Goal: Transaction & Acquisition: Purchase product/service

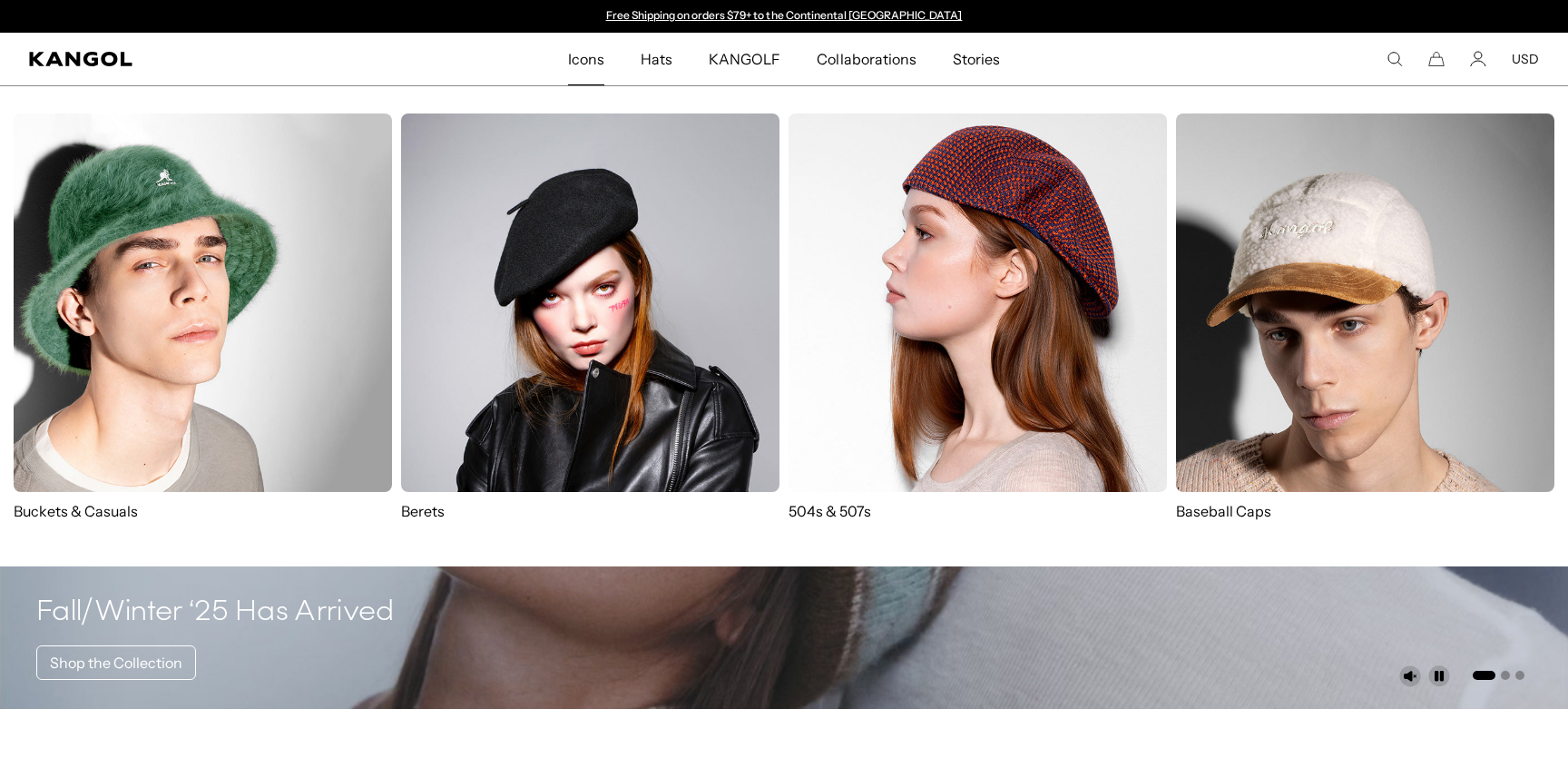
click at [590, 327] on img at bounding box center [590, 303] width 378 height 379
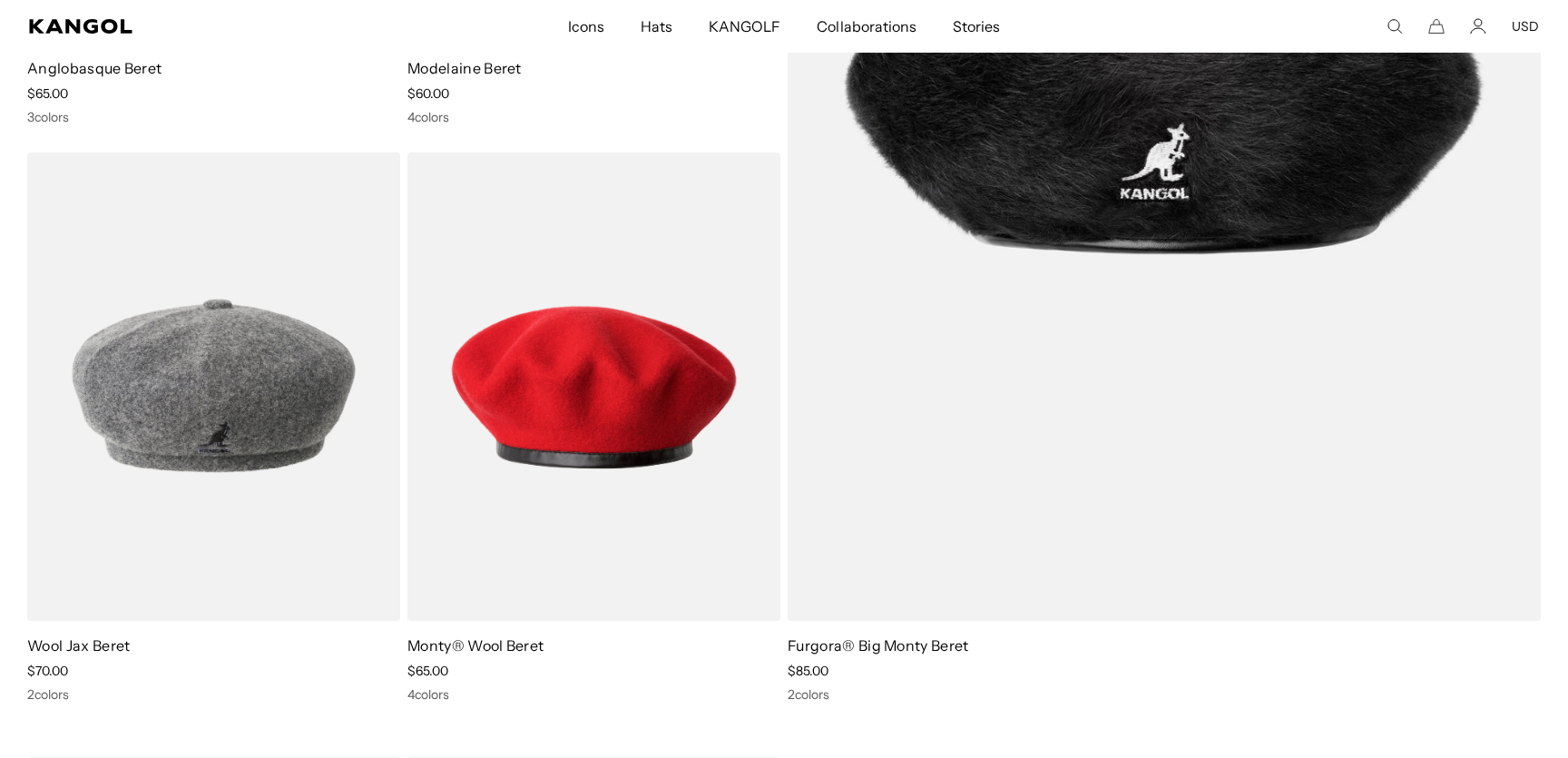
scroll to position [626, 0]
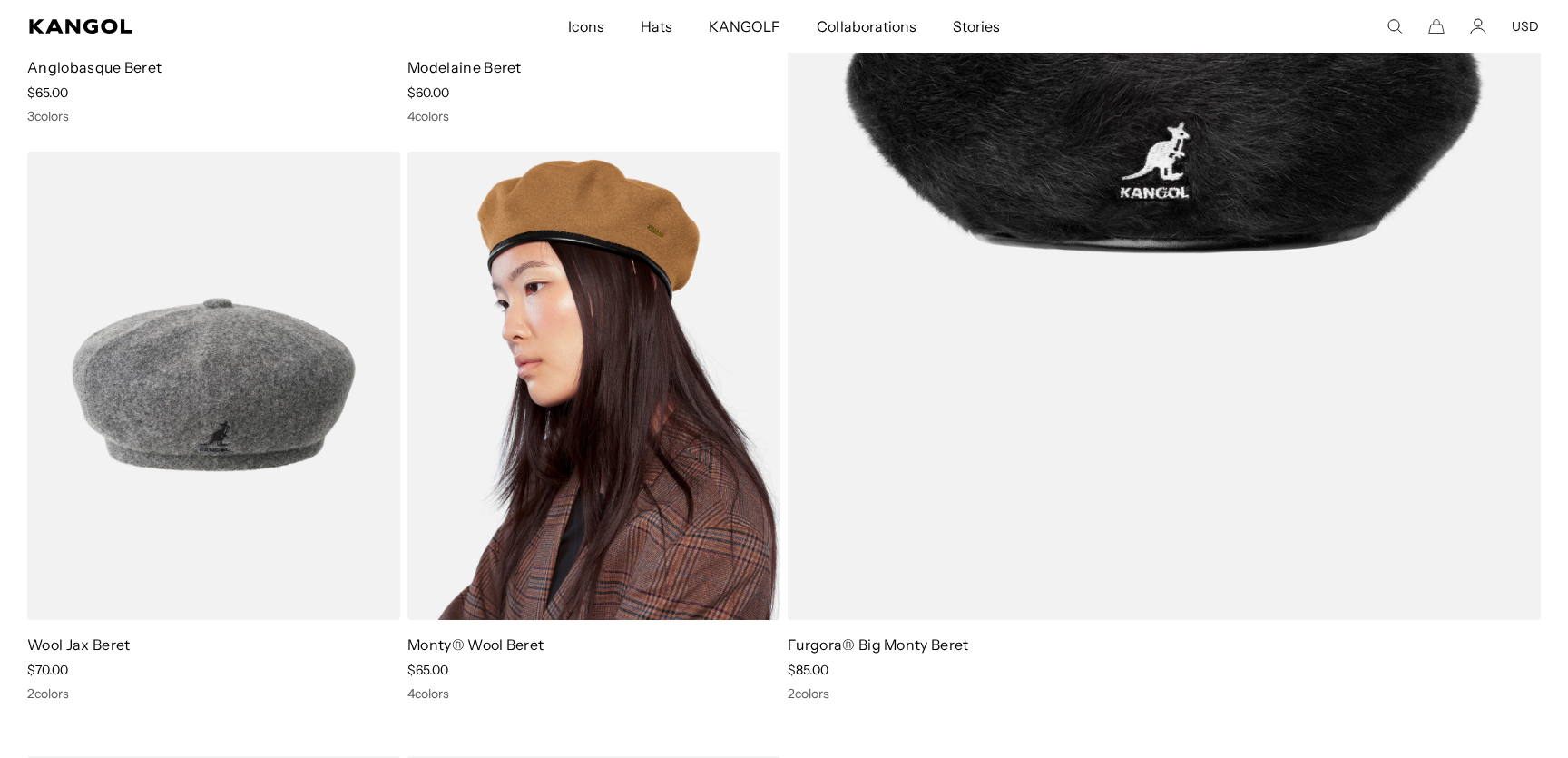
click at [576, 379] on img at bounding box center [594, 386] width 373 height 468
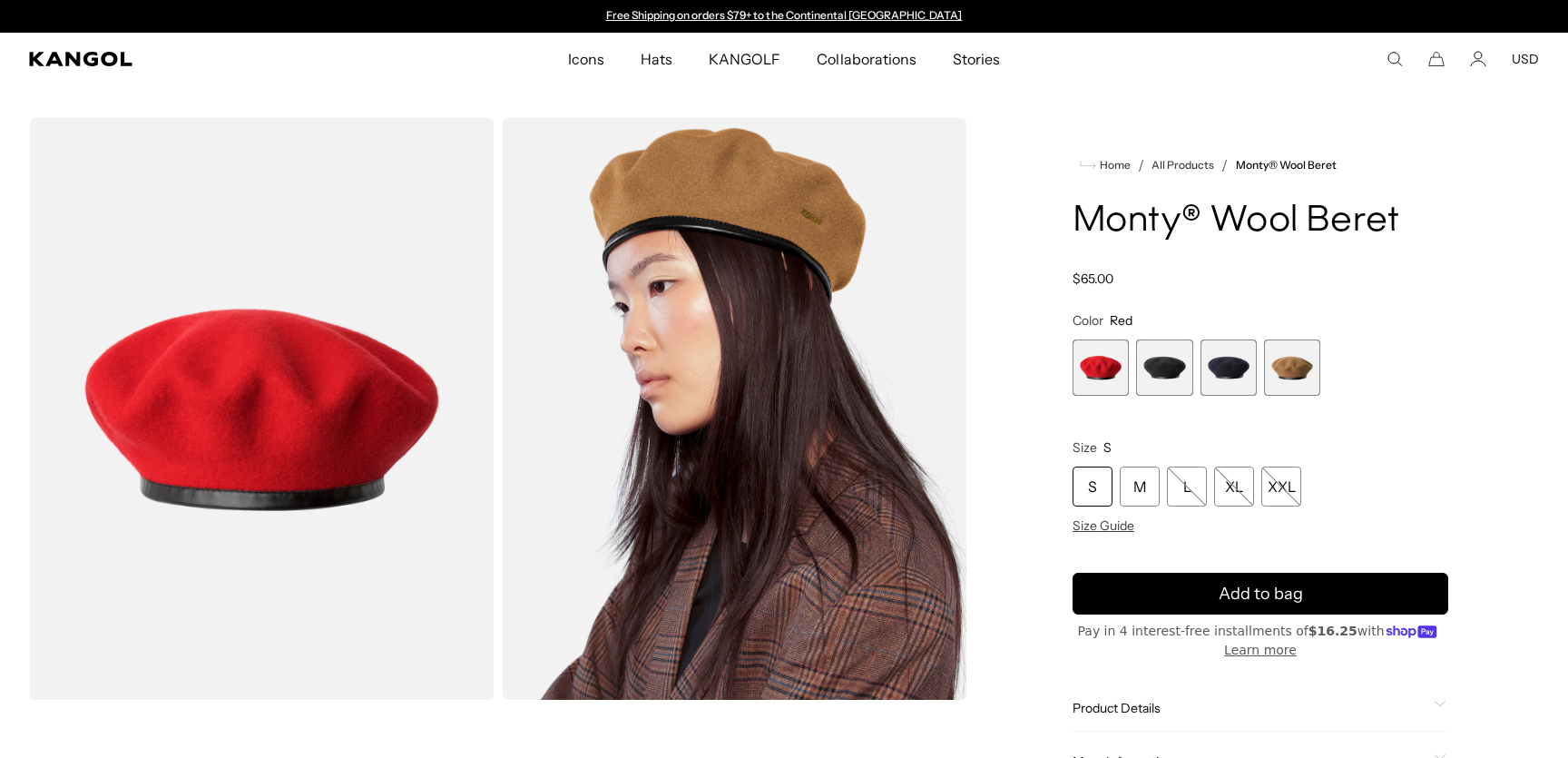
click at [1098, 366] on span "1 of 4" at bounding box center [1101, 367] width 56 height 56
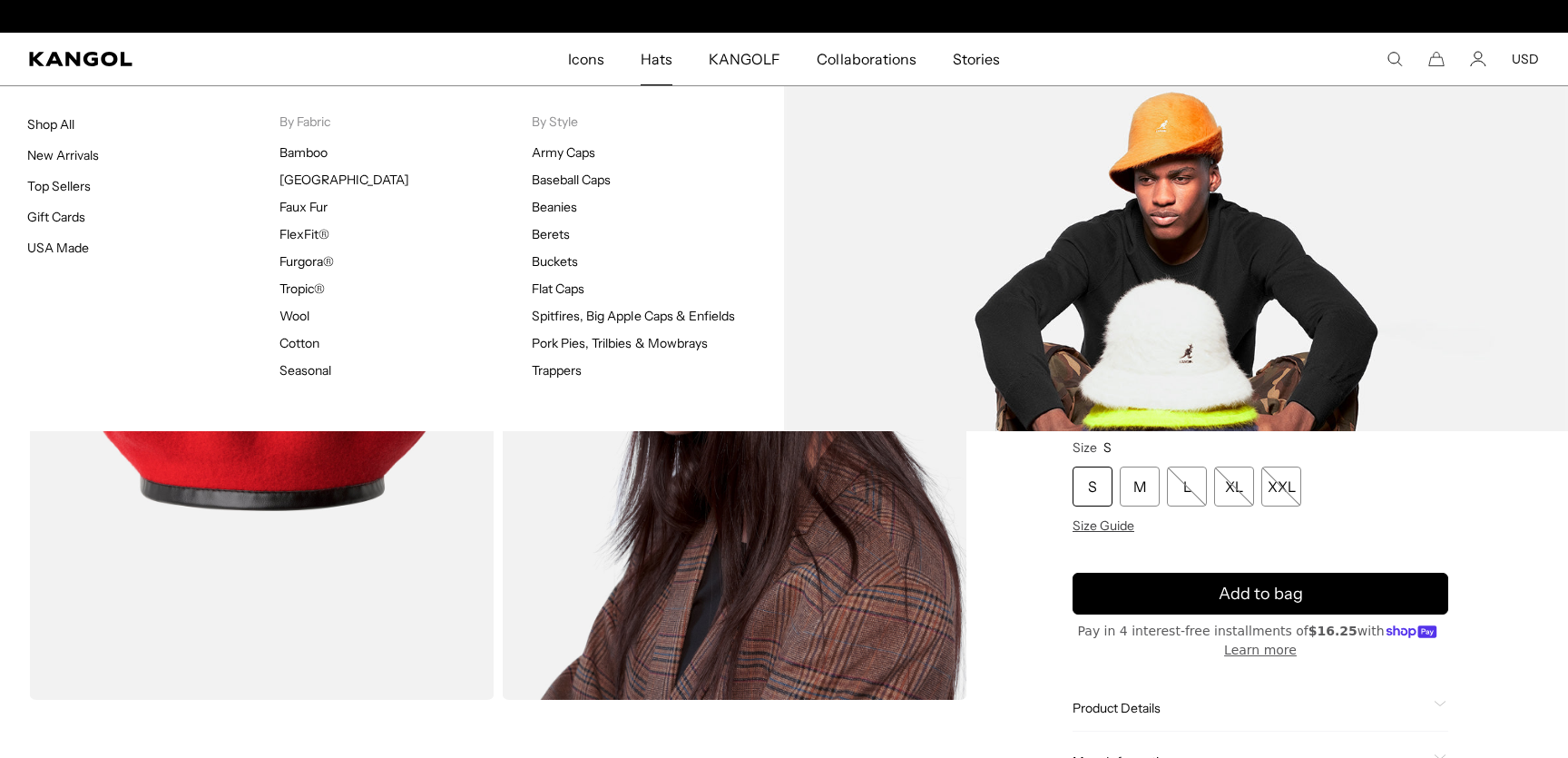
scroll to position [0, 374]
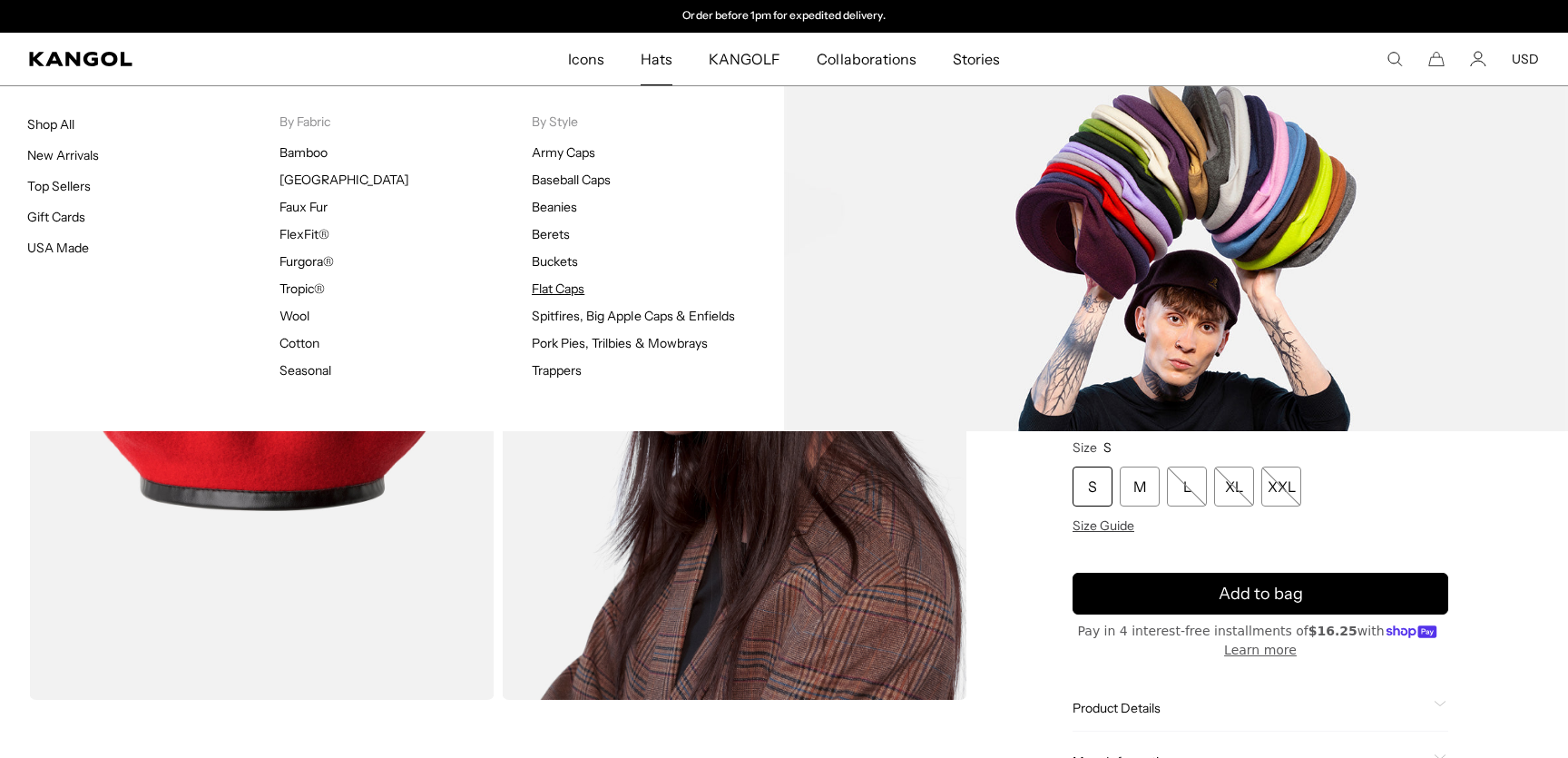
click at [566, 291] on link "Flat Caps" at bounding box center [557, 289] width 52 height 17
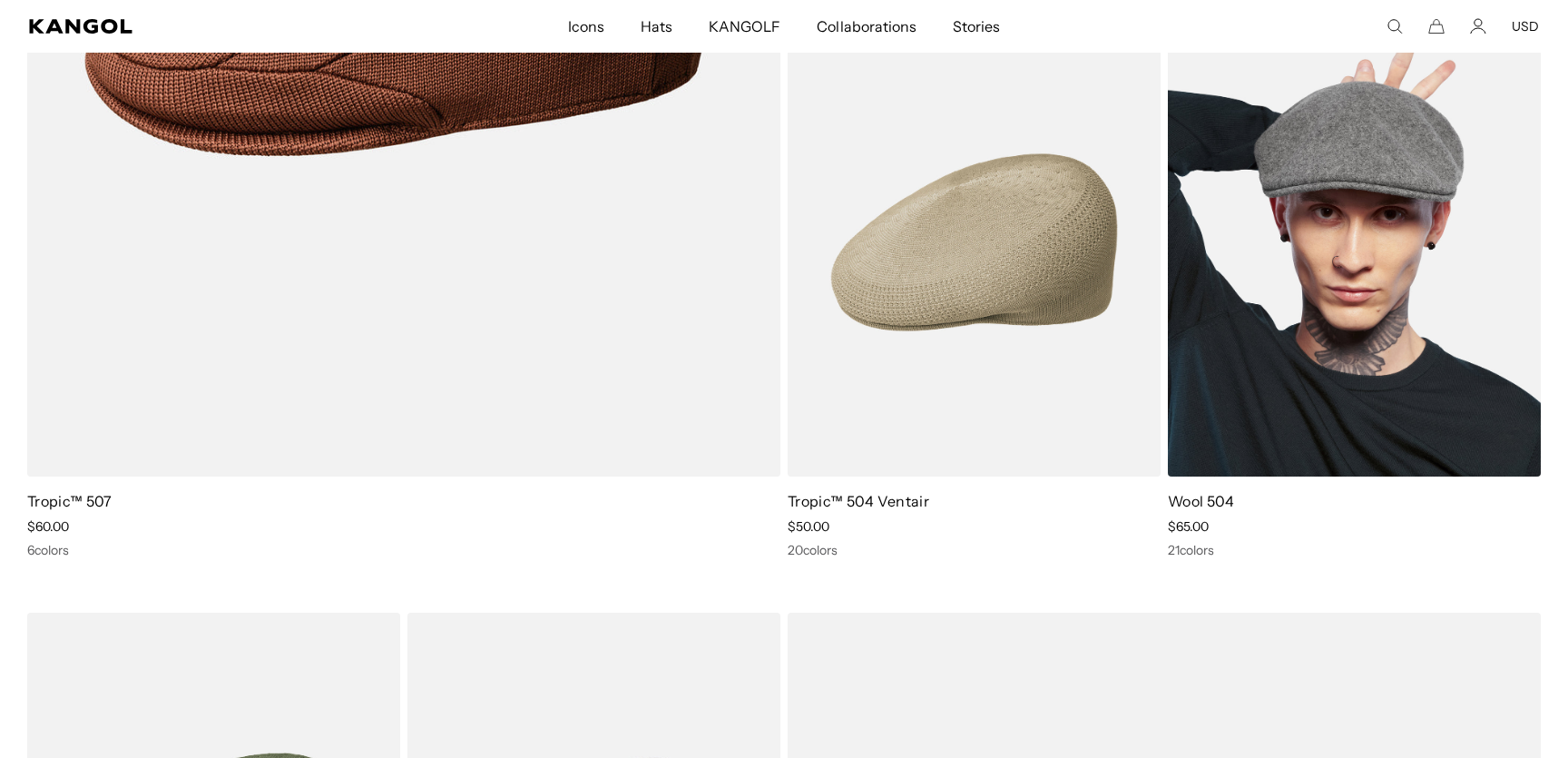
scroll to position [0, 374]
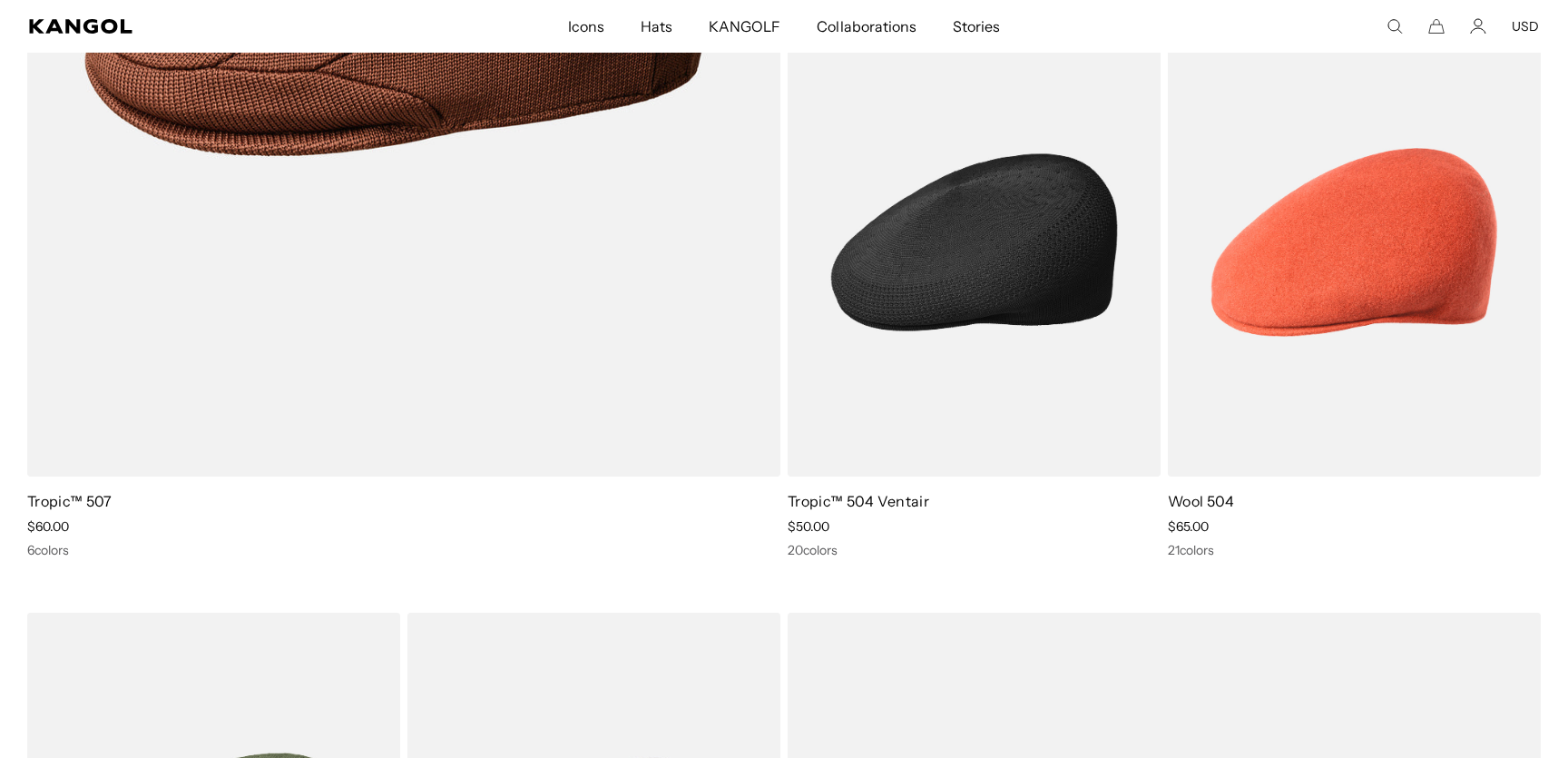
click at [1080, 274] on img at bounding box center [974, 242] width 373 height 468
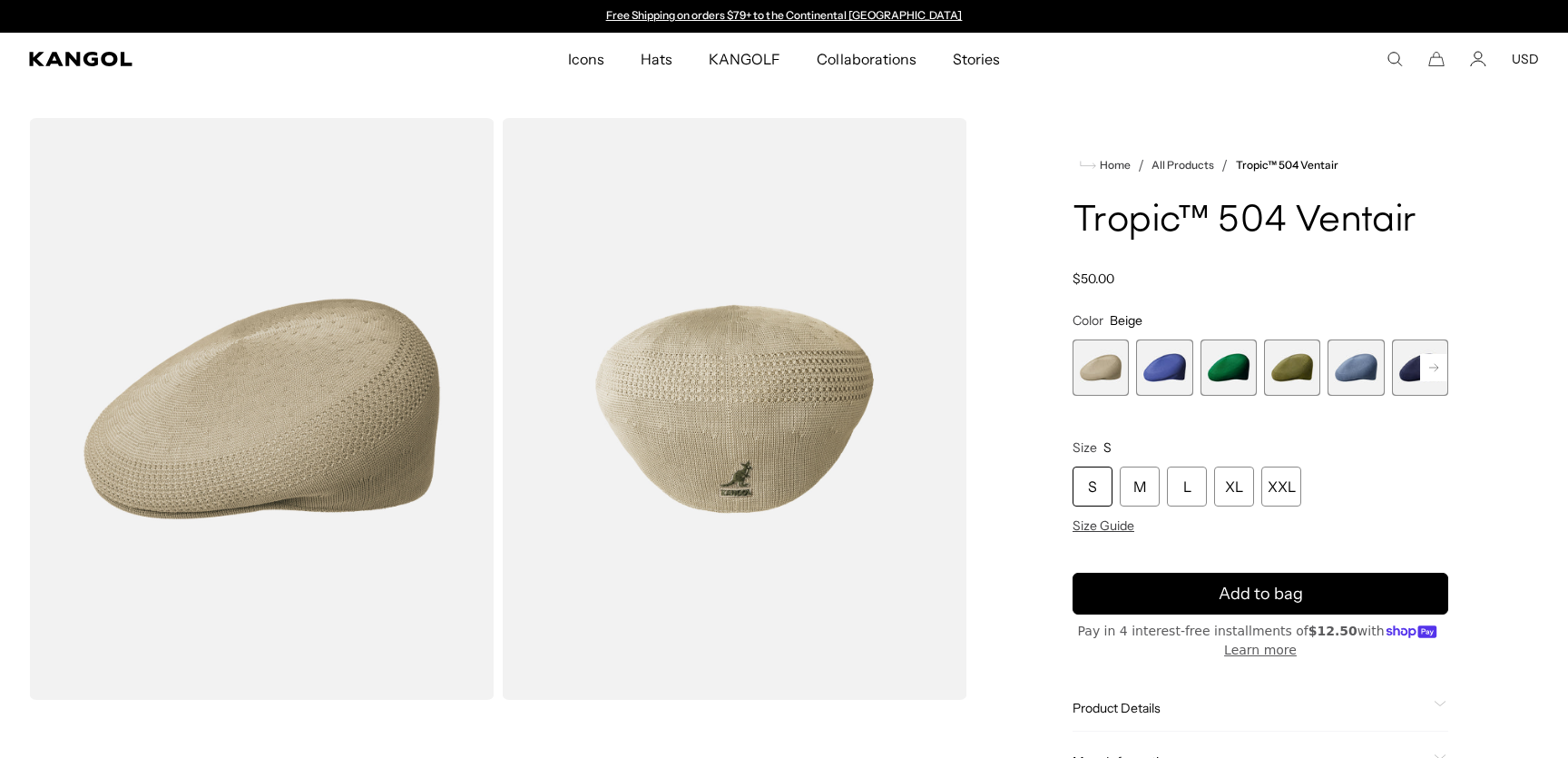
click at [1171, 360] on span "2 of 22" at bounding box center [1164, 367] width 56 height 56
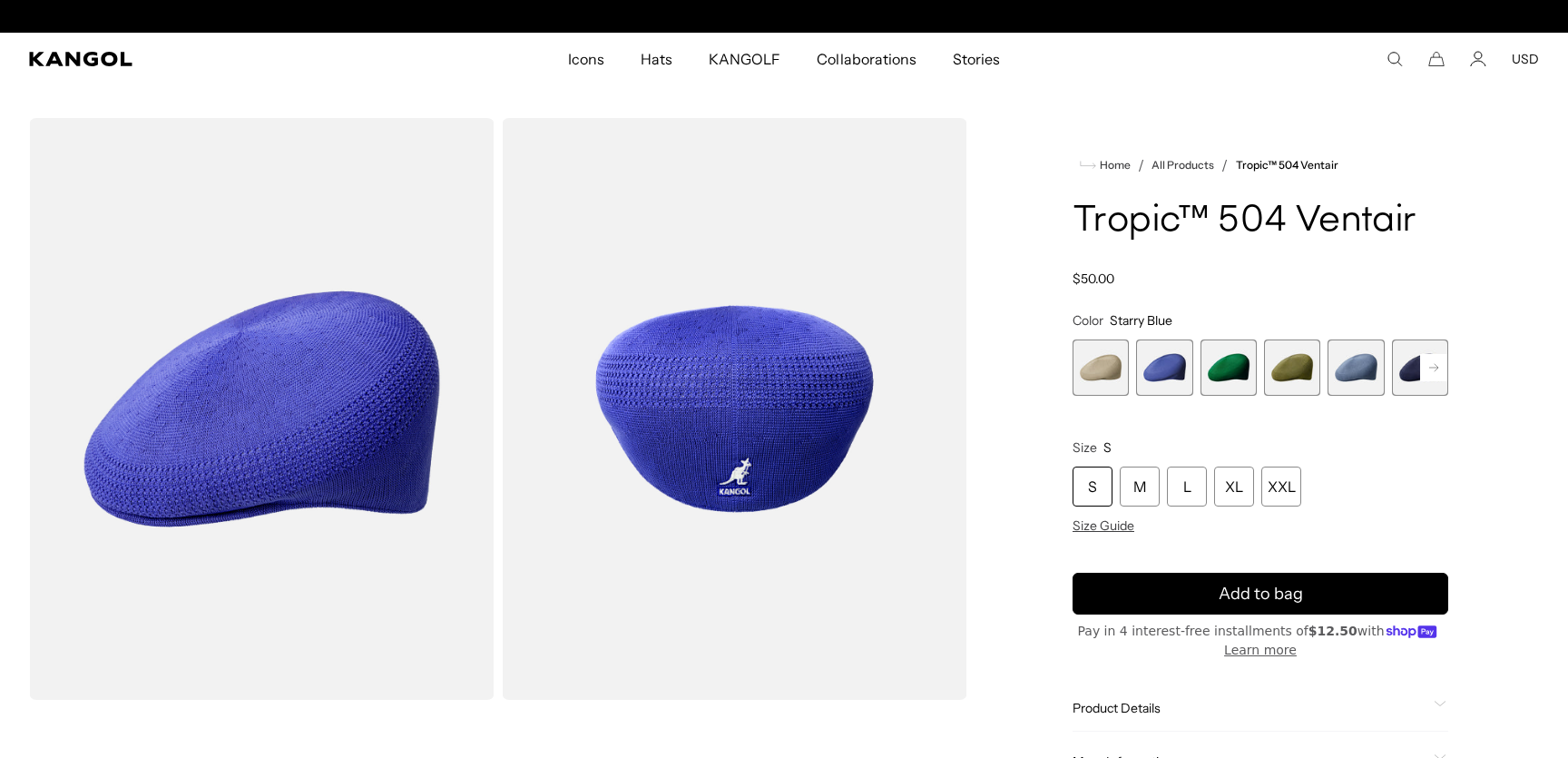
scroll to position [0, 374]
click at [1295, 370] on span "4 of 22" at bounding box center [1292, 367] width 56 height 56
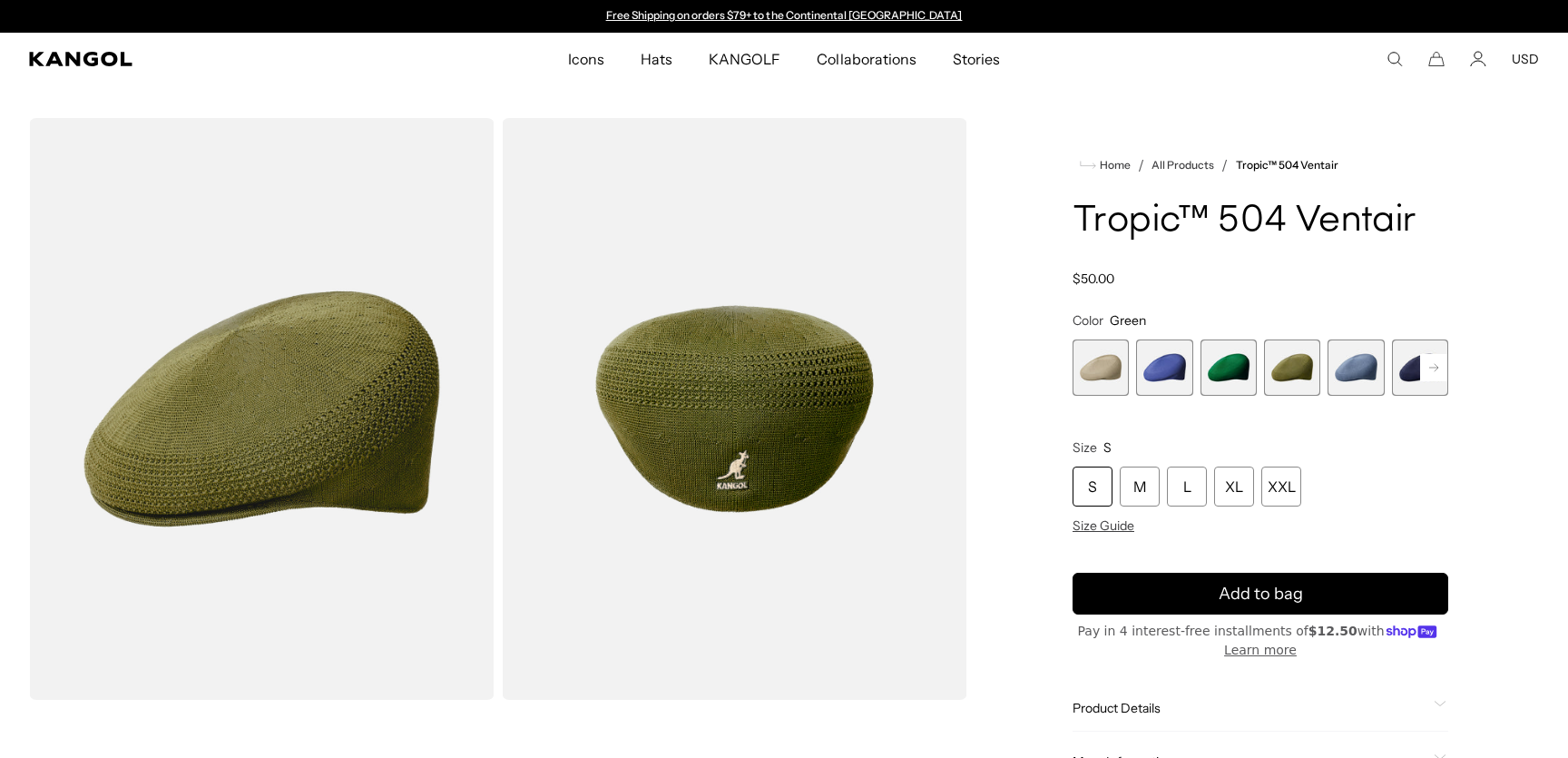
click at [1352, 374] on span "5 of 22" at bounding box center [1355, 367] width 56 height 56
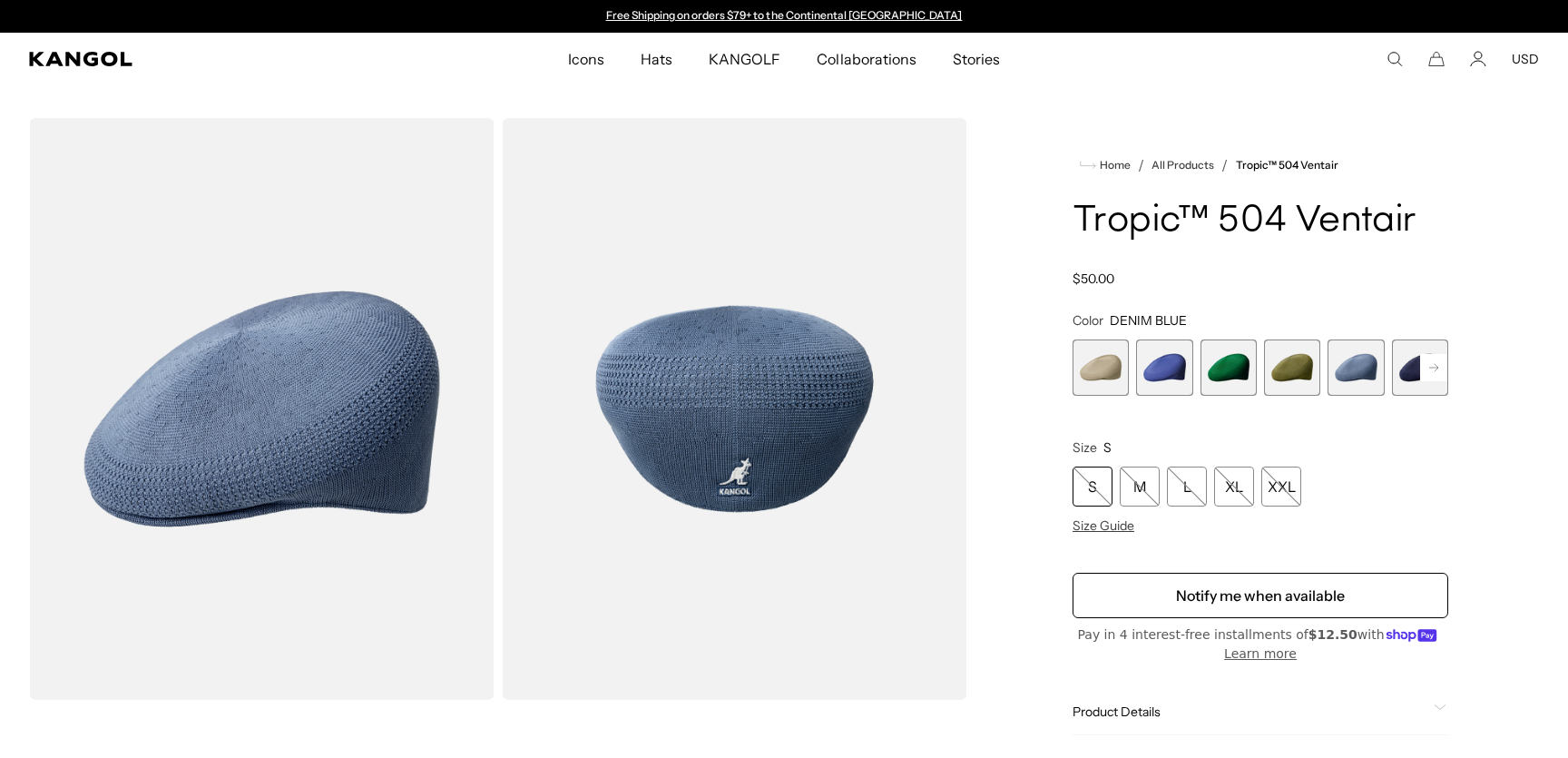
click at [1426, 366] on rect at bounding box center [1434, 367] width 27 height 27
click at [1371, 367] on span "7 of 22" at bounding box center [1355, 367] width 56 height 56
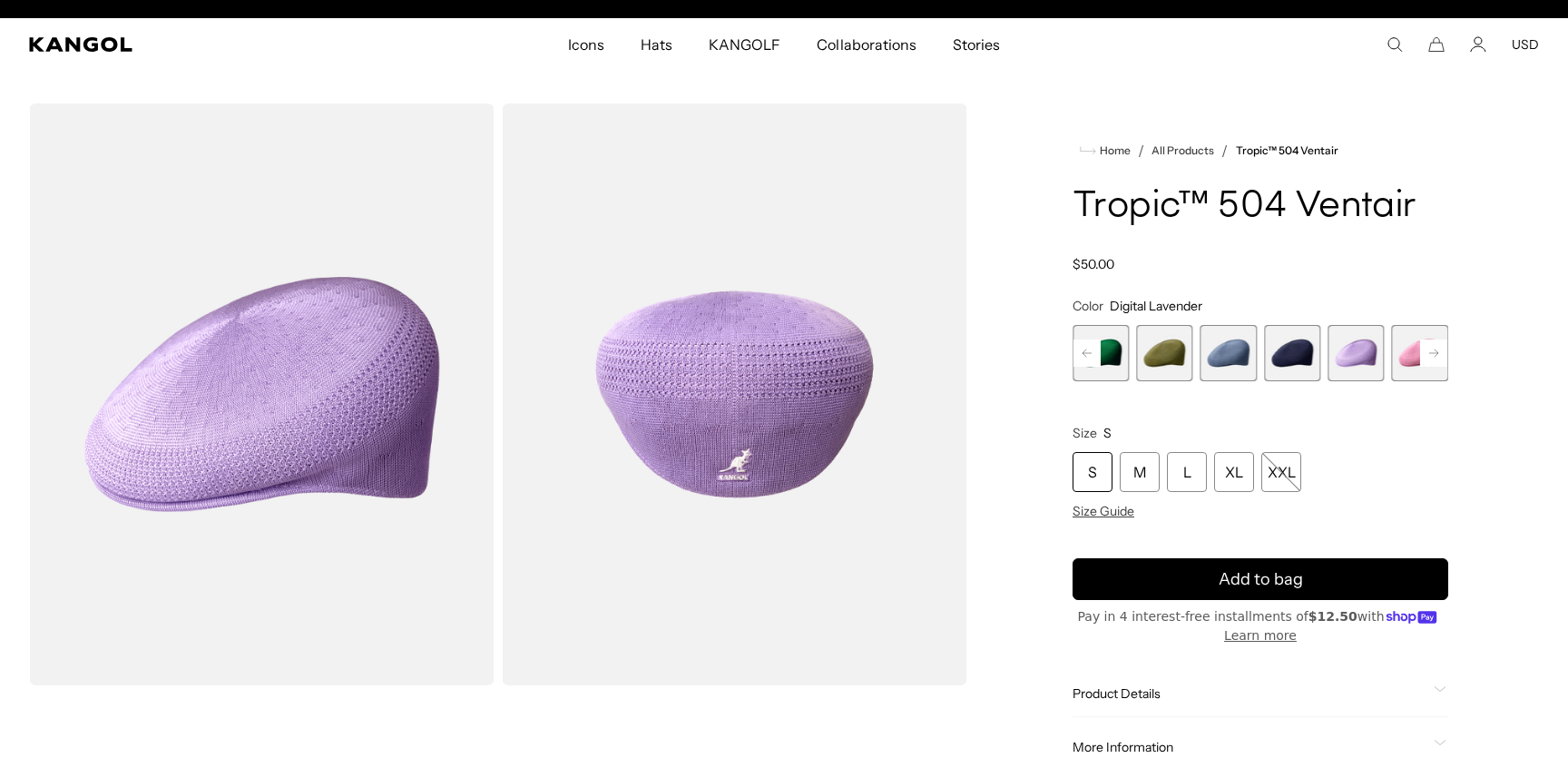
scroll to position [0, 374]
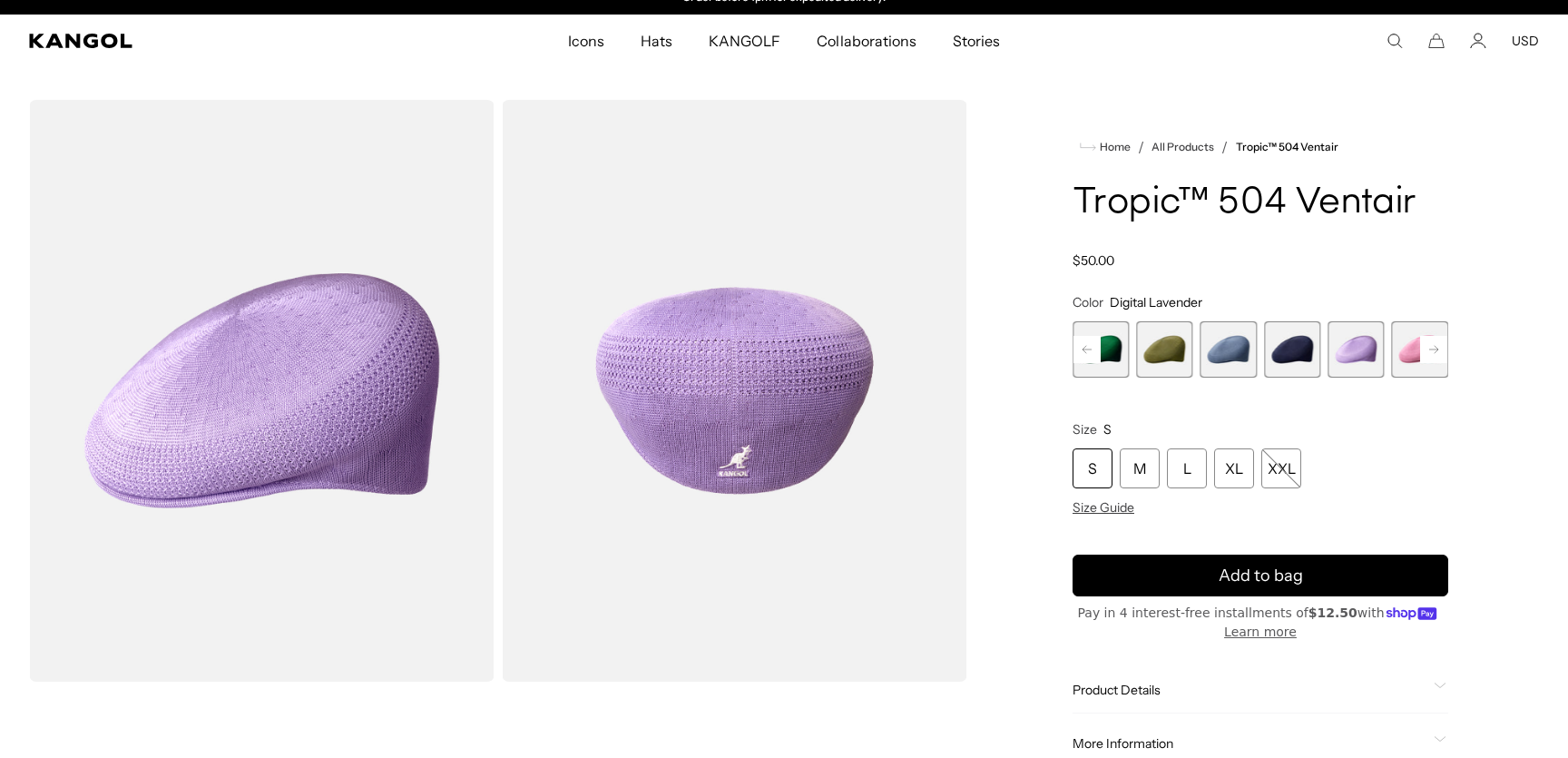
click at [1429, 349] on rect at bounding box center [1434, 349] width 27 height 27
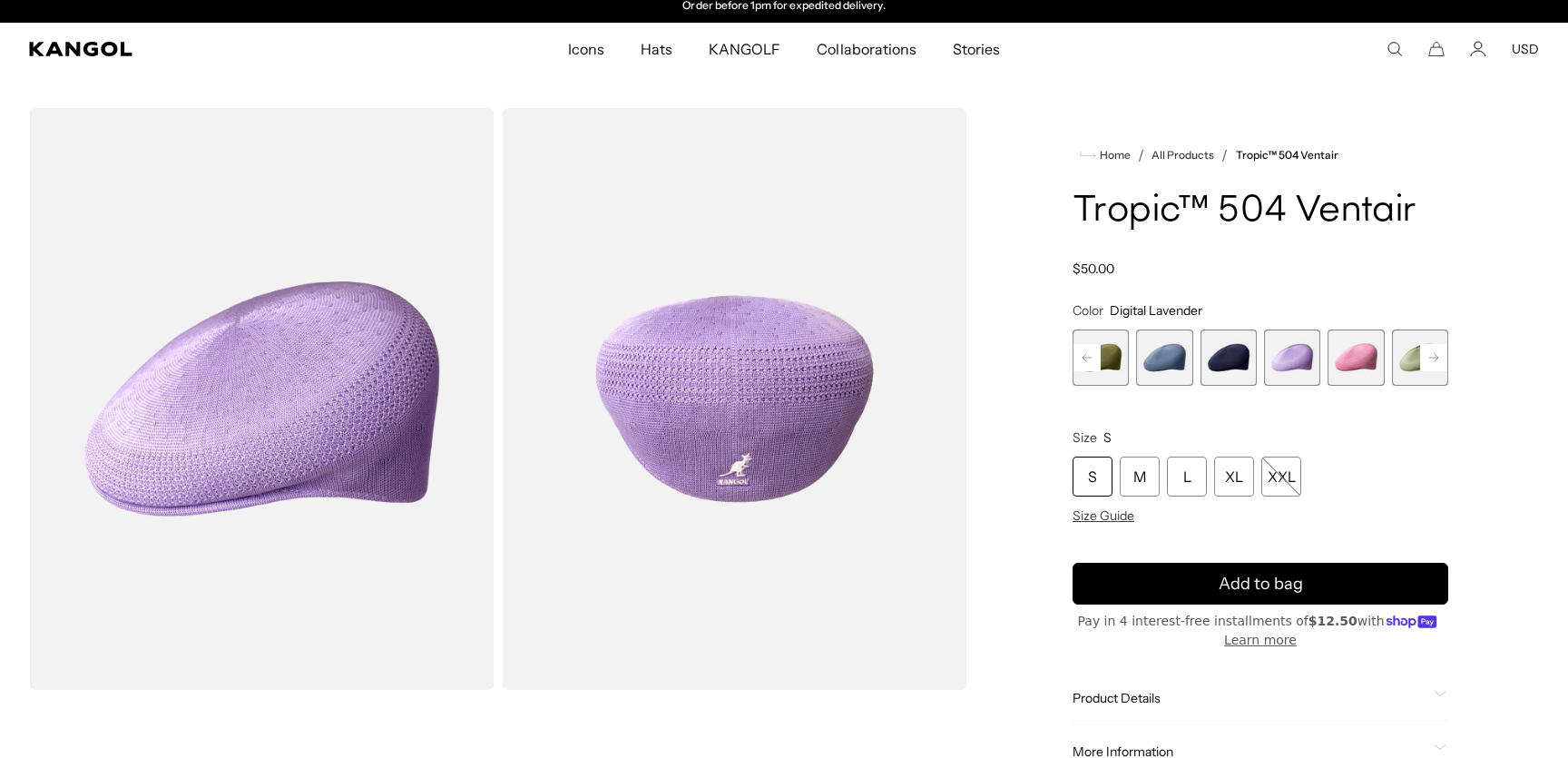
click at [1363, 362] on span "8 of 22" at bounding box center [1355, 357] width 56 height 56
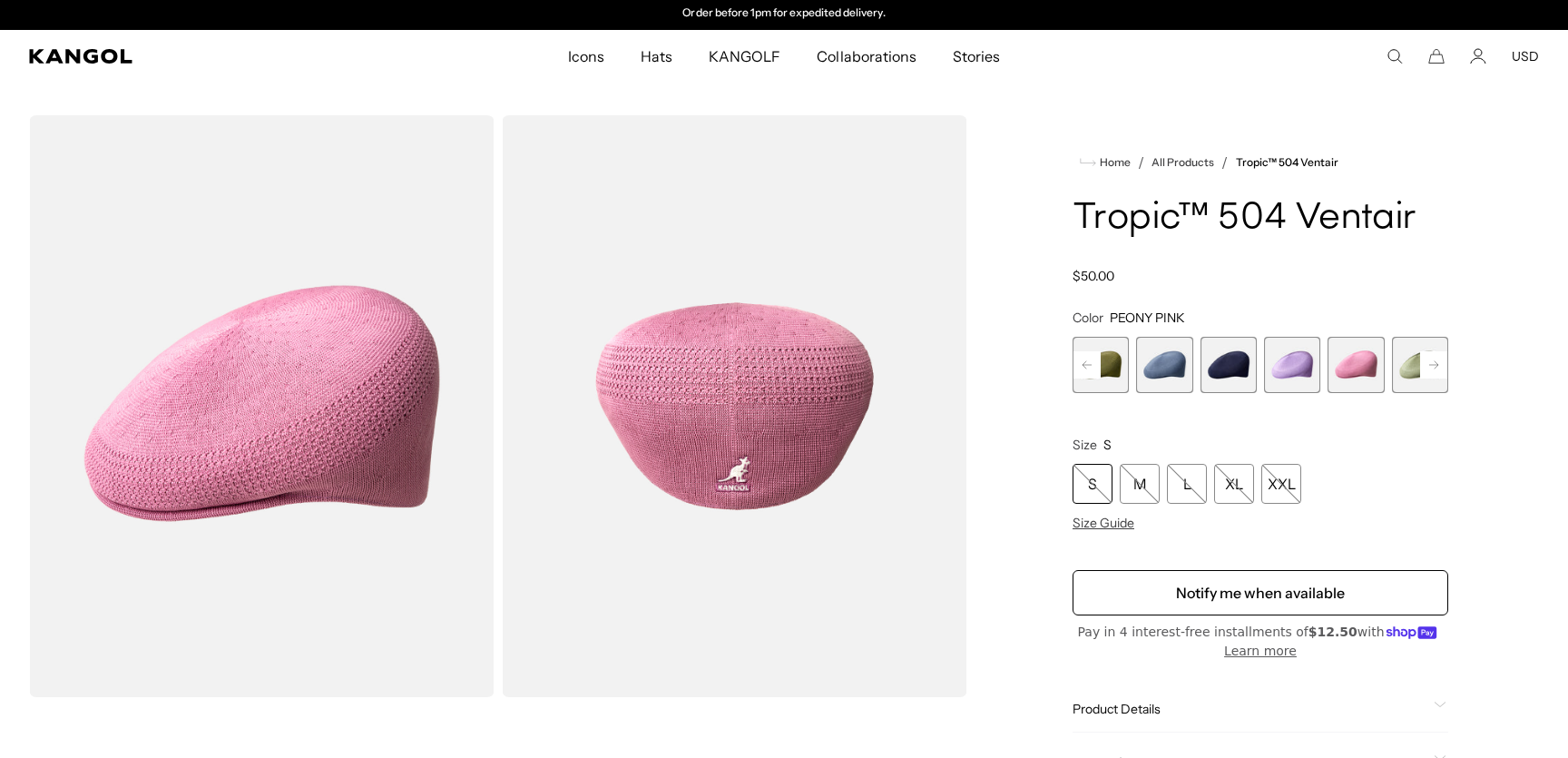
scroll to position [4, 1]
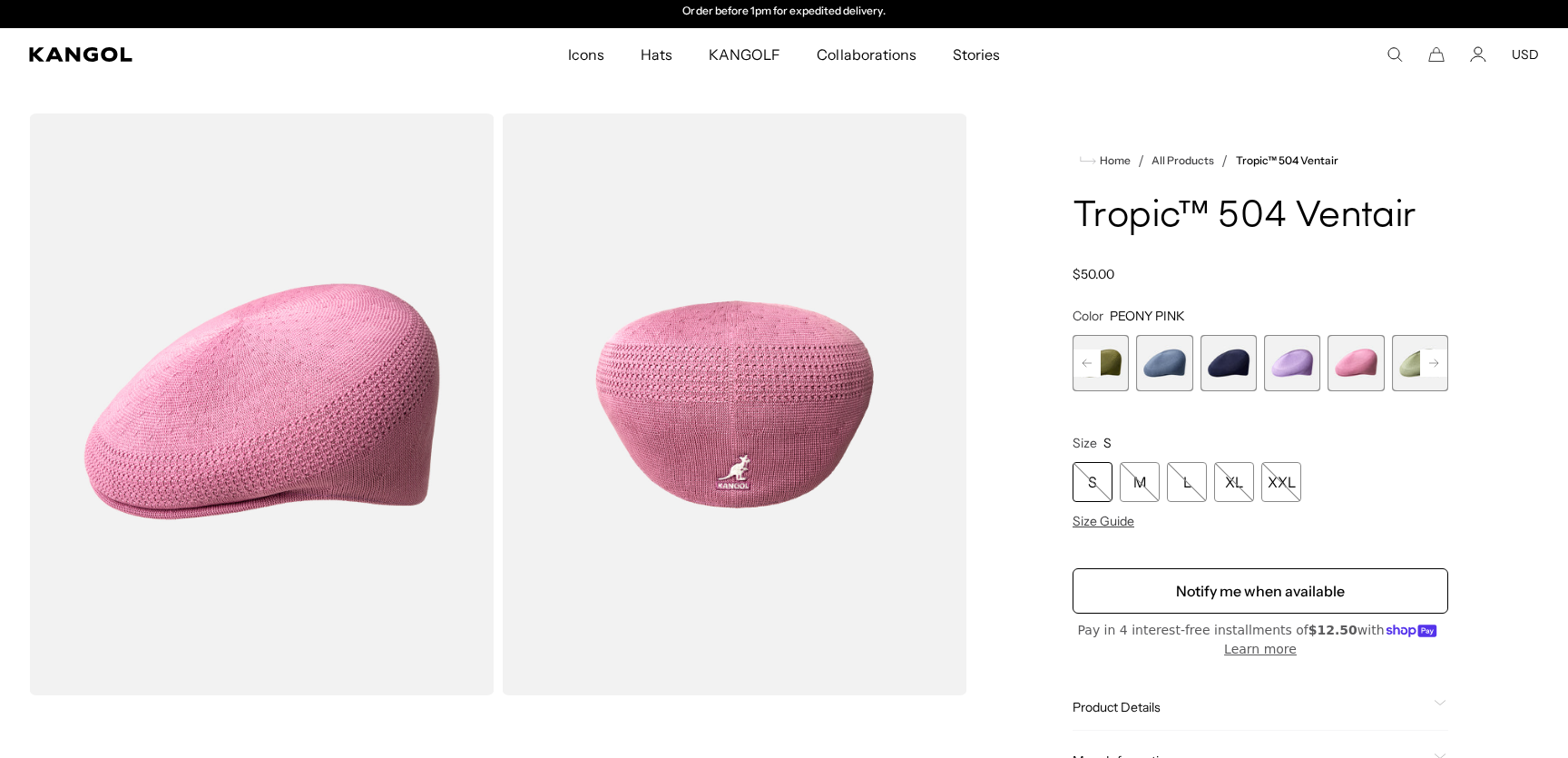
click at [1425, 361] on rect at bounding box center [1434, 363] width 27 height 27
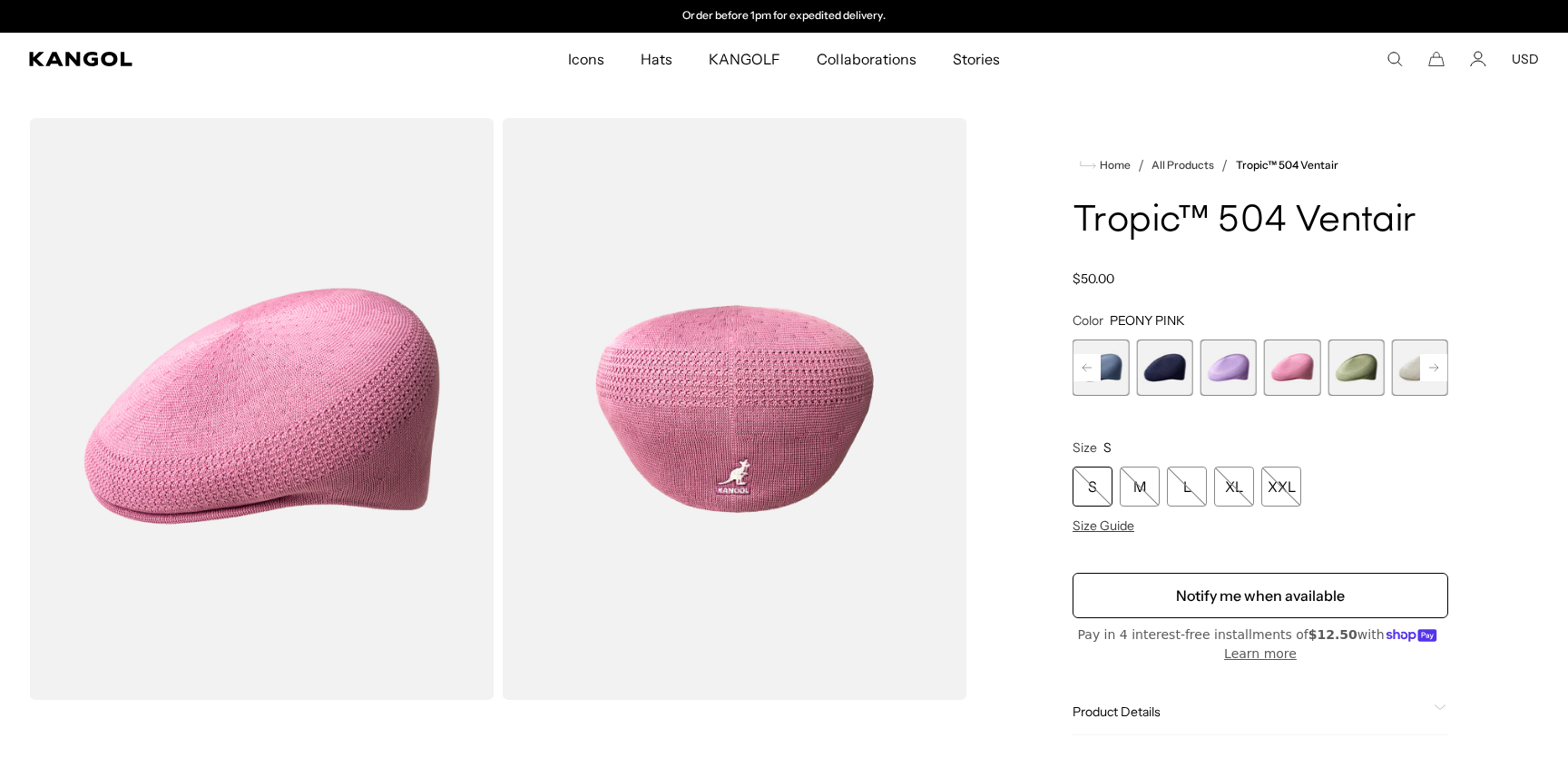
scroll to position [0, 2]
click at [1427, 361] on rect at bounding box center [1434, 367] width 27 height 27
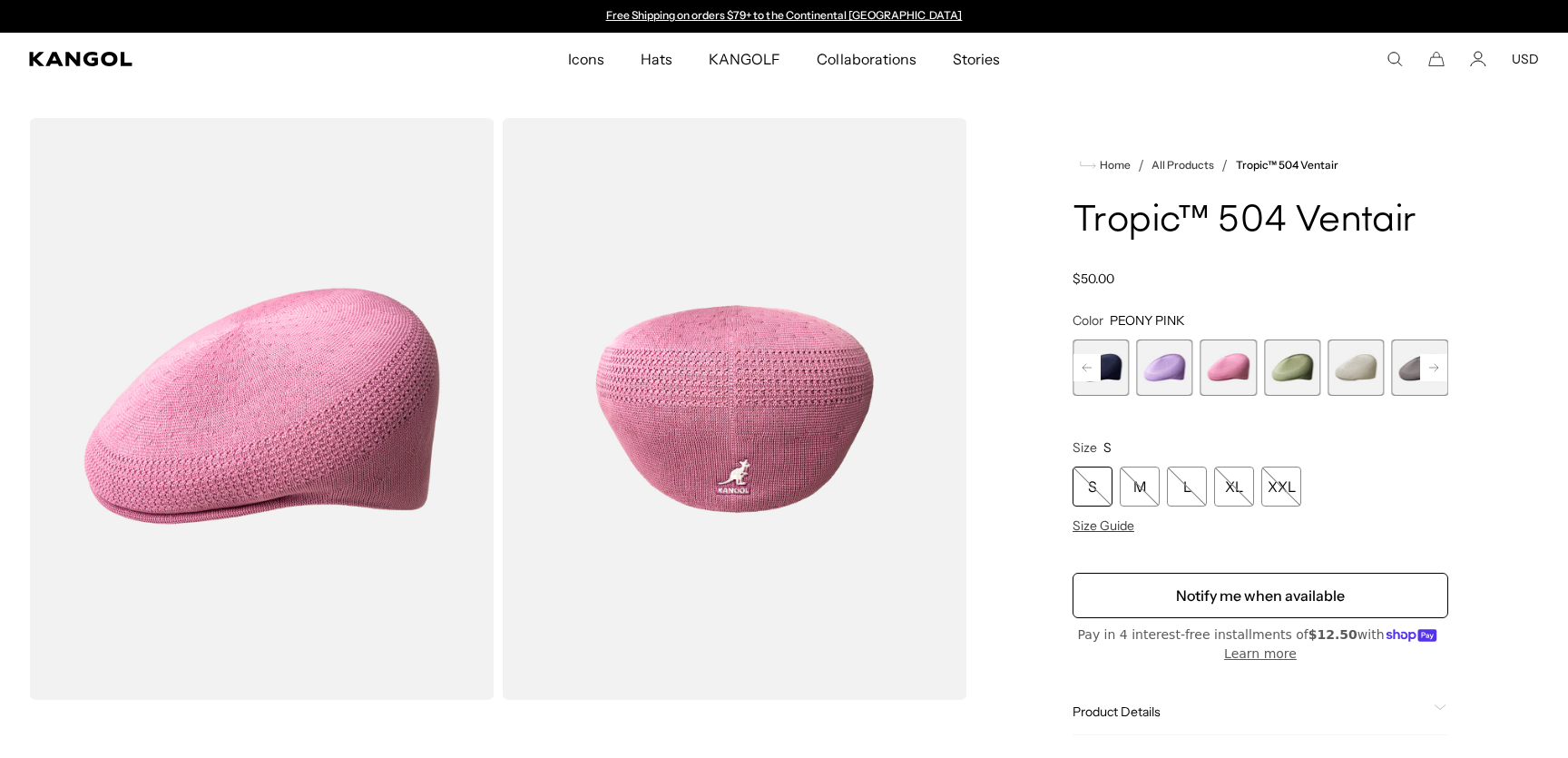
click at [1366, 366] on span "10 of 22" at bounding box center [1355, 367] width 56 height 56
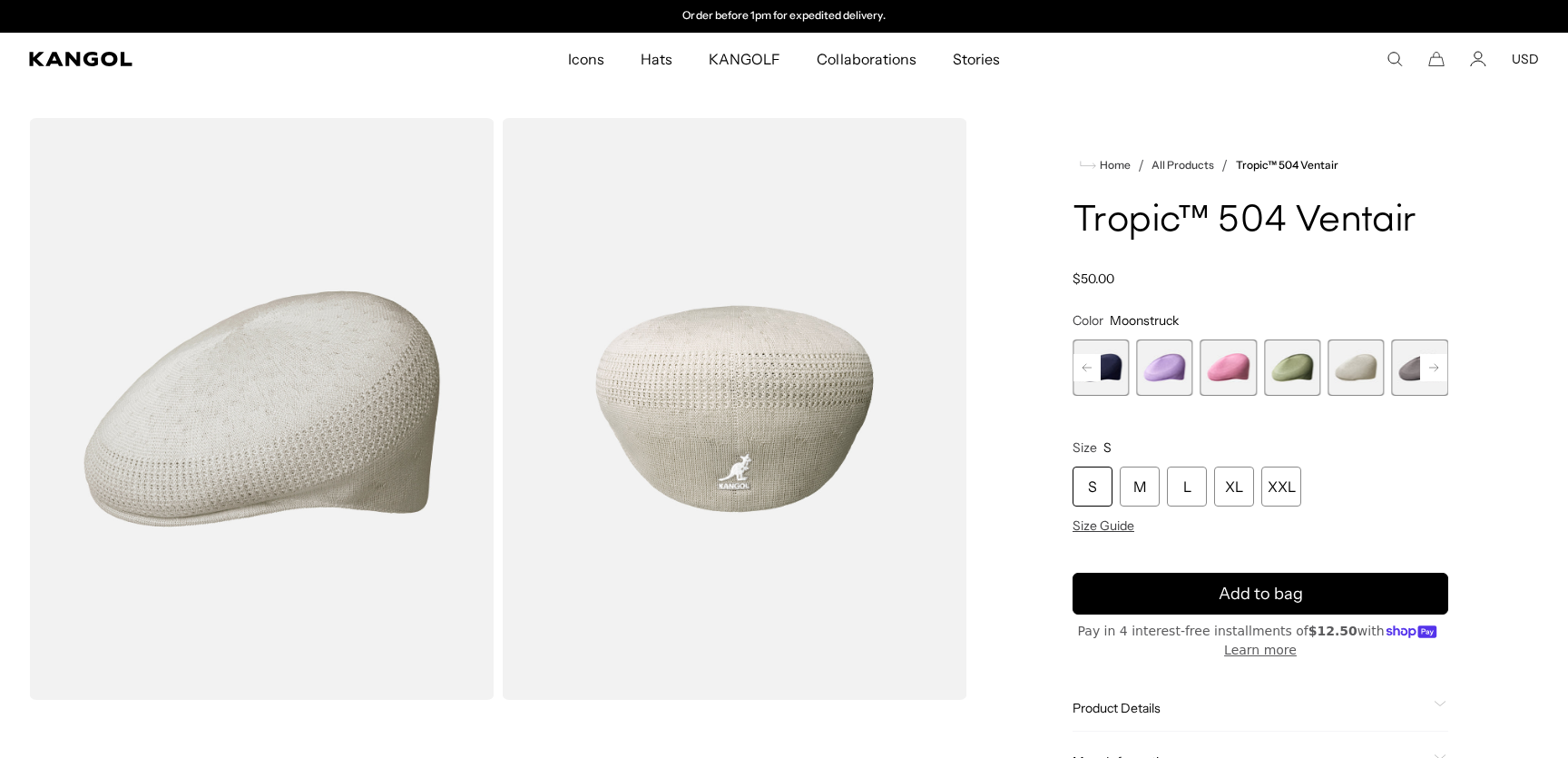
scroll to position [3, 2]
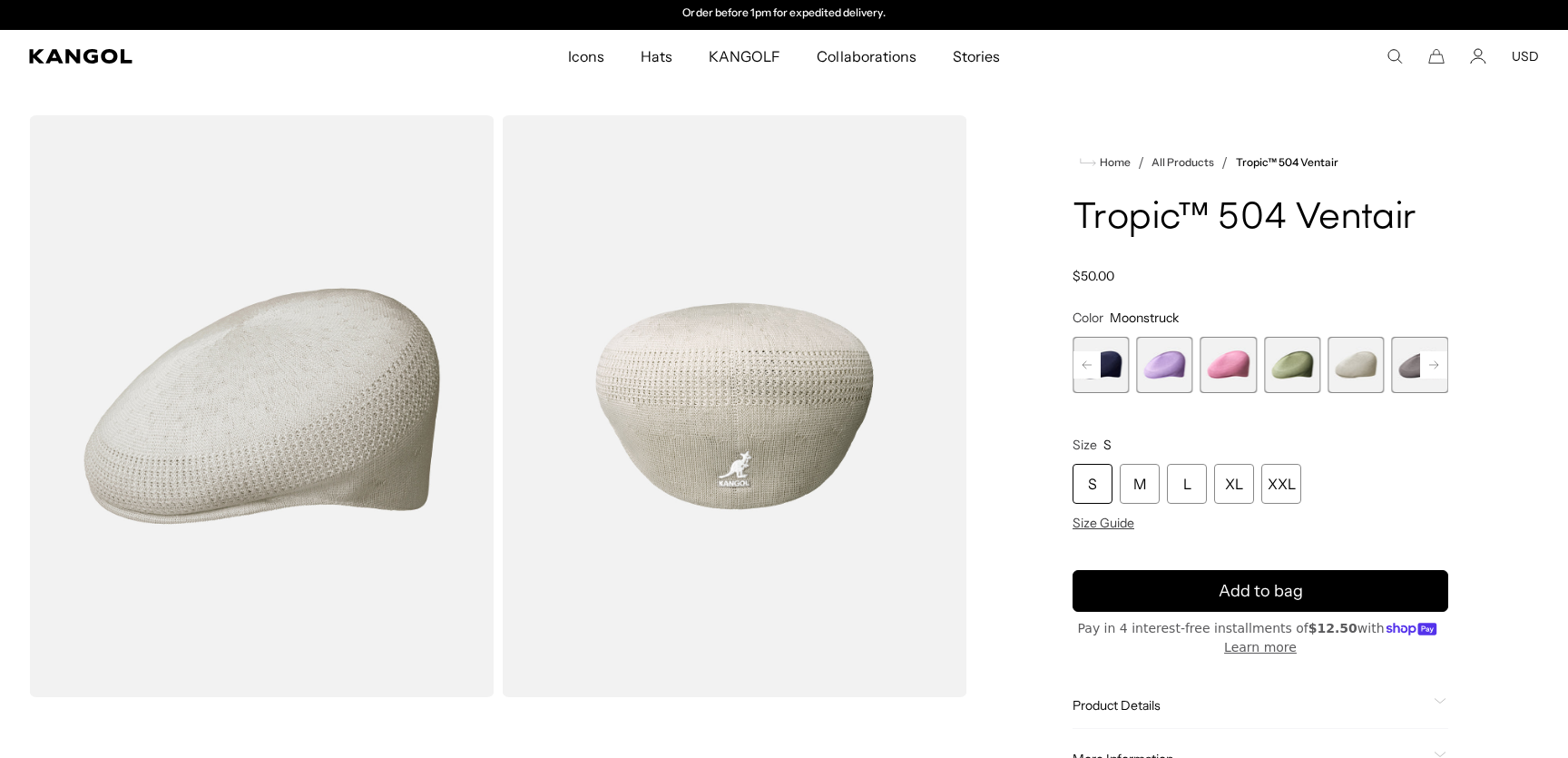
click at [1424, 365] on rect at bounding box center [1434, 365] width 27 height 27
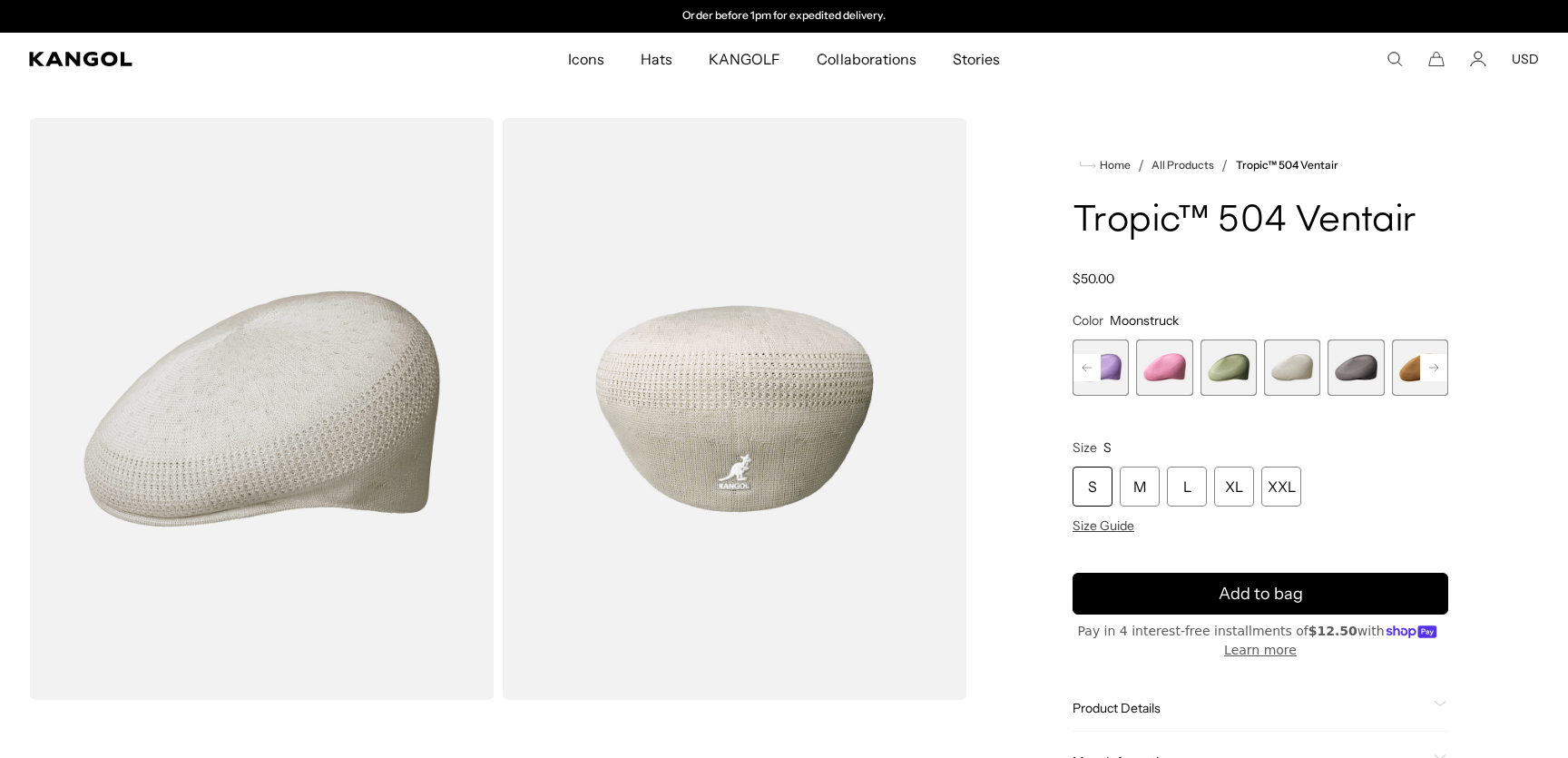
scroll to position [0, 0]
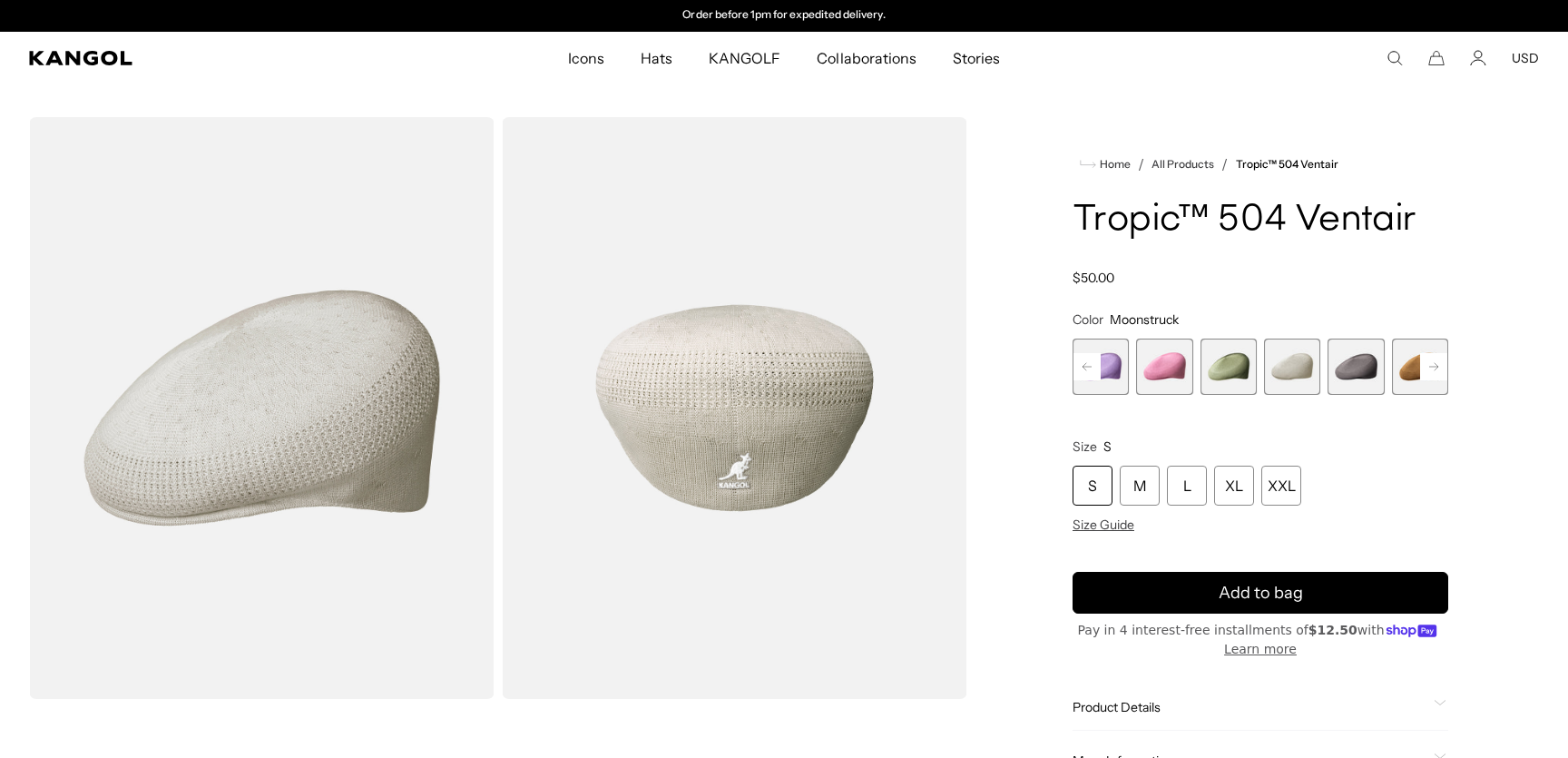
click at [1424, 365] on rect at bounding box center [1434, 366] width 27 height 27
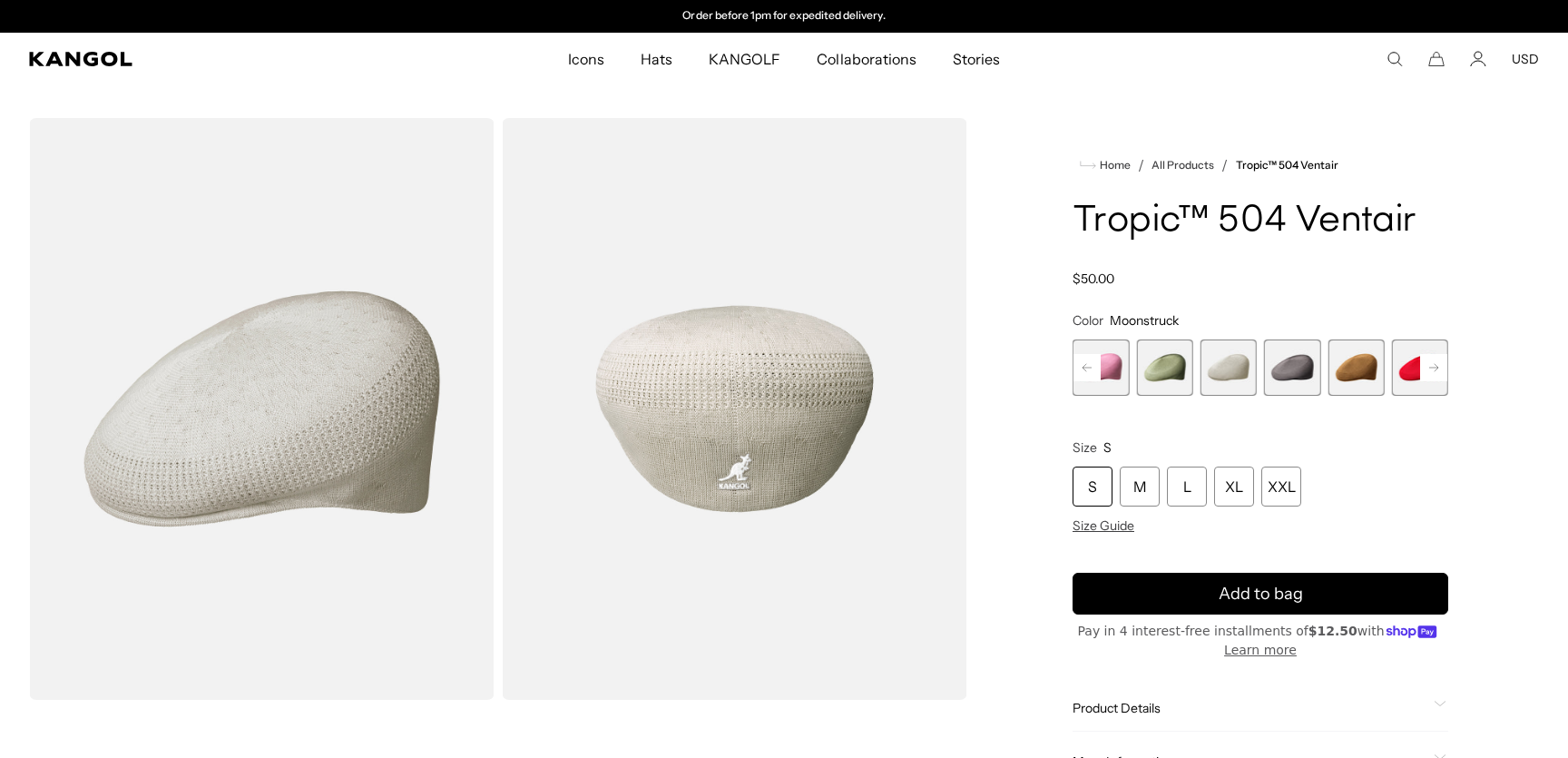
click at [1353, 366] on span "12 of 22" at bounding box center [1355, 367] width 56 height 56
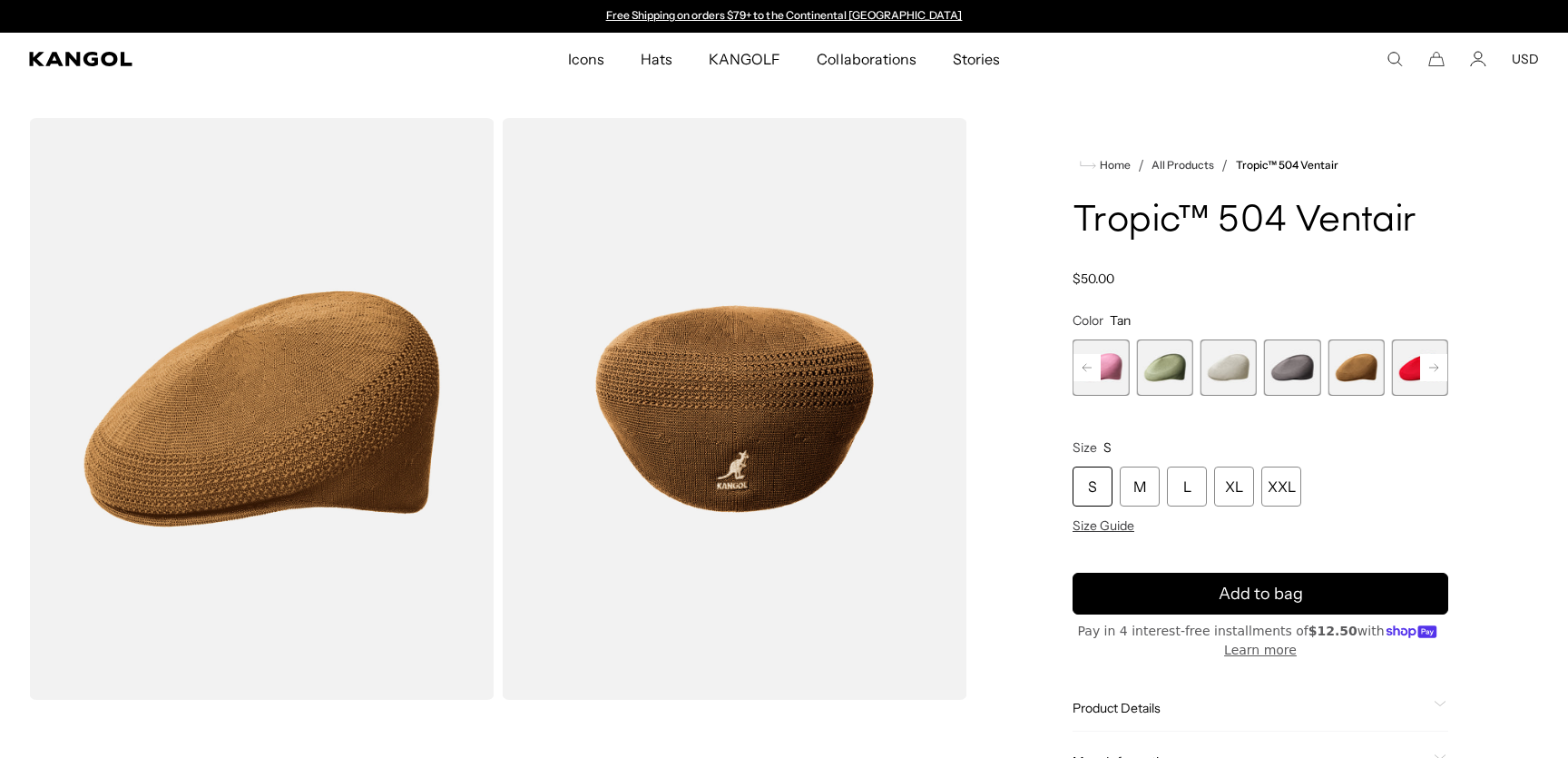
click at [1424, 363] on rect at bounding box center [1434, 367] width 27 height 27
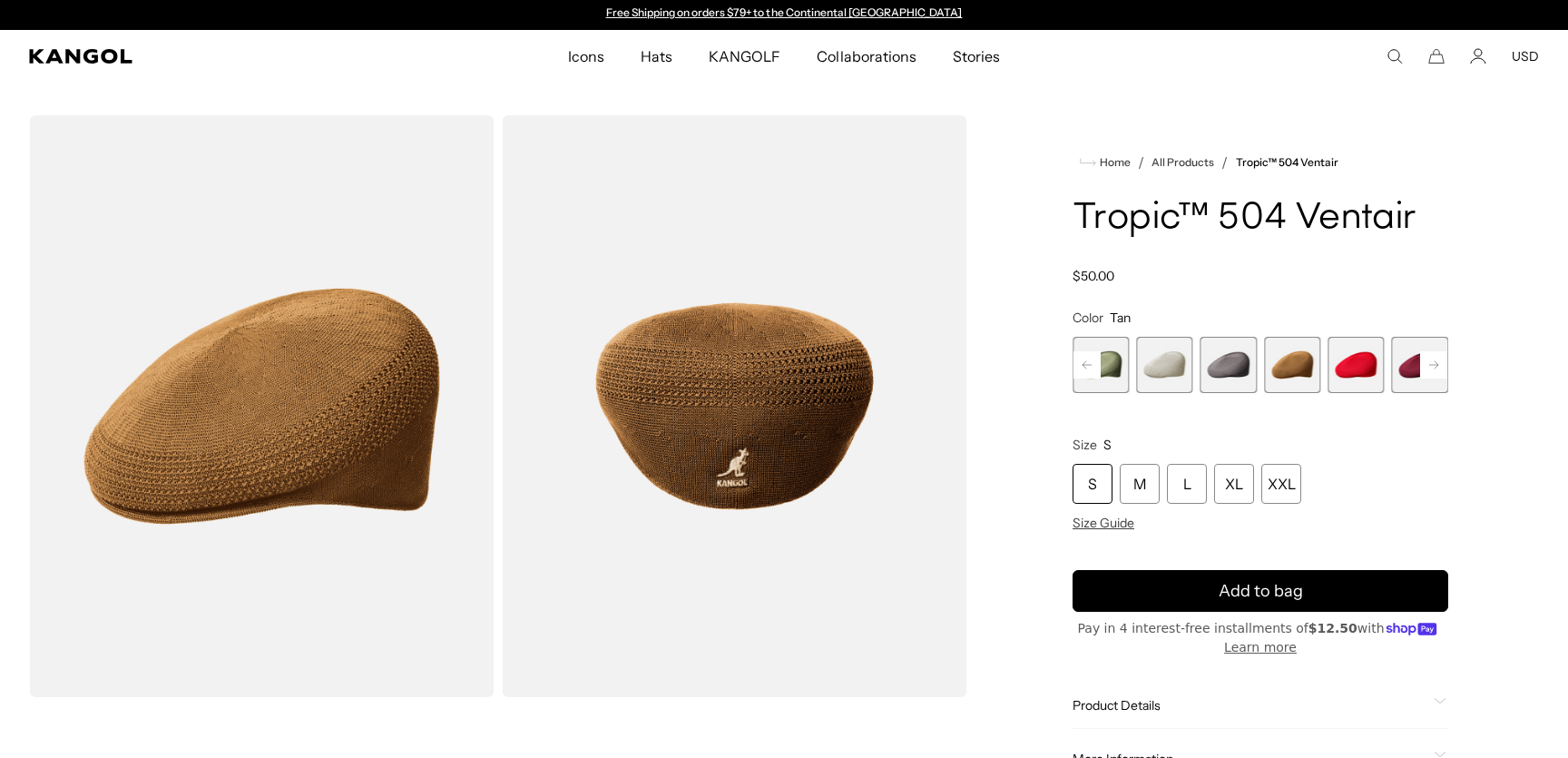
click at [1364, 366] on span "13 of 22" at bounding box center [1355, 365] width 56 height 56
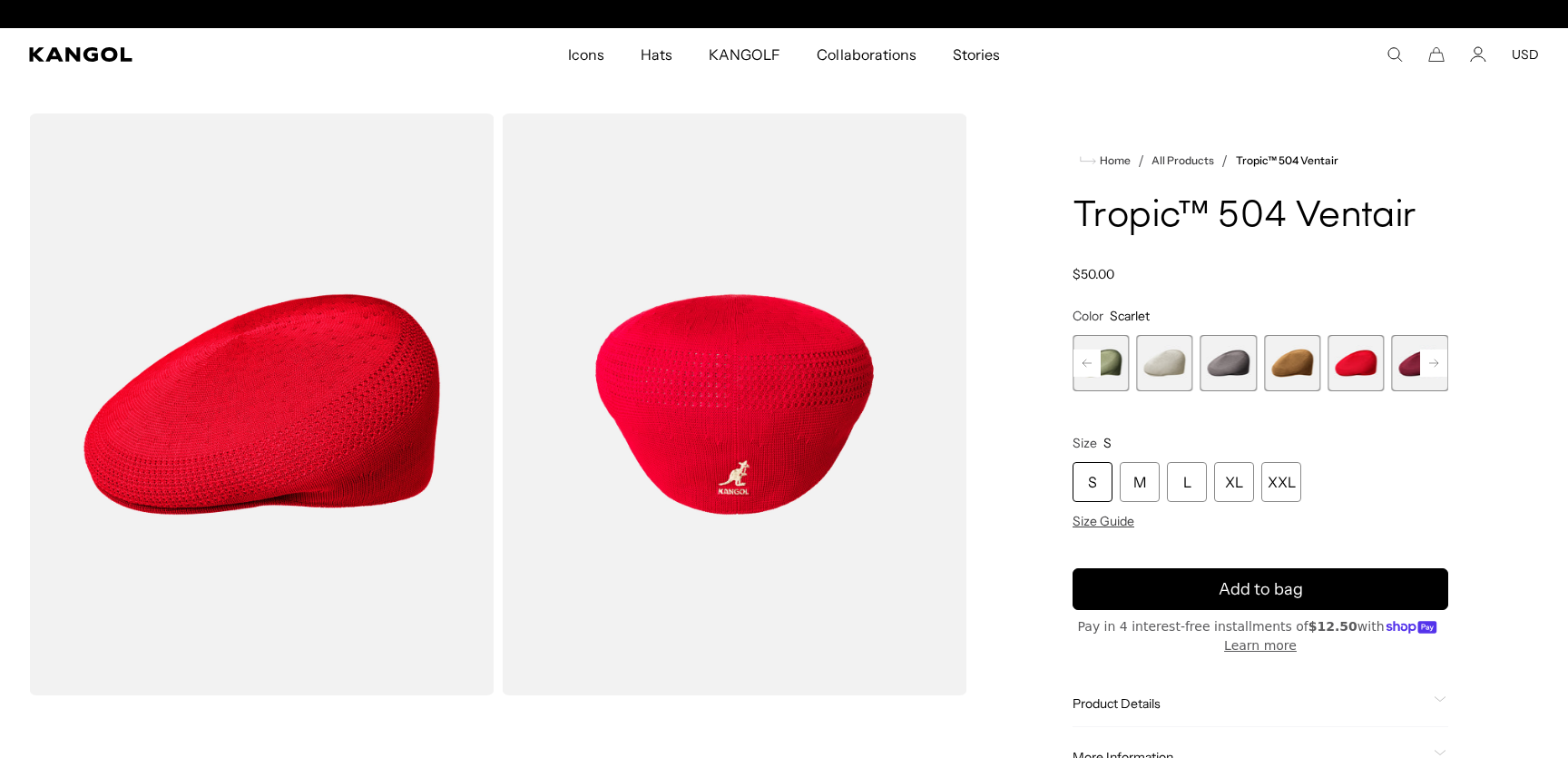
click at [1424, 363] on rect at bounding box center [1434, 363] width 27 height 27
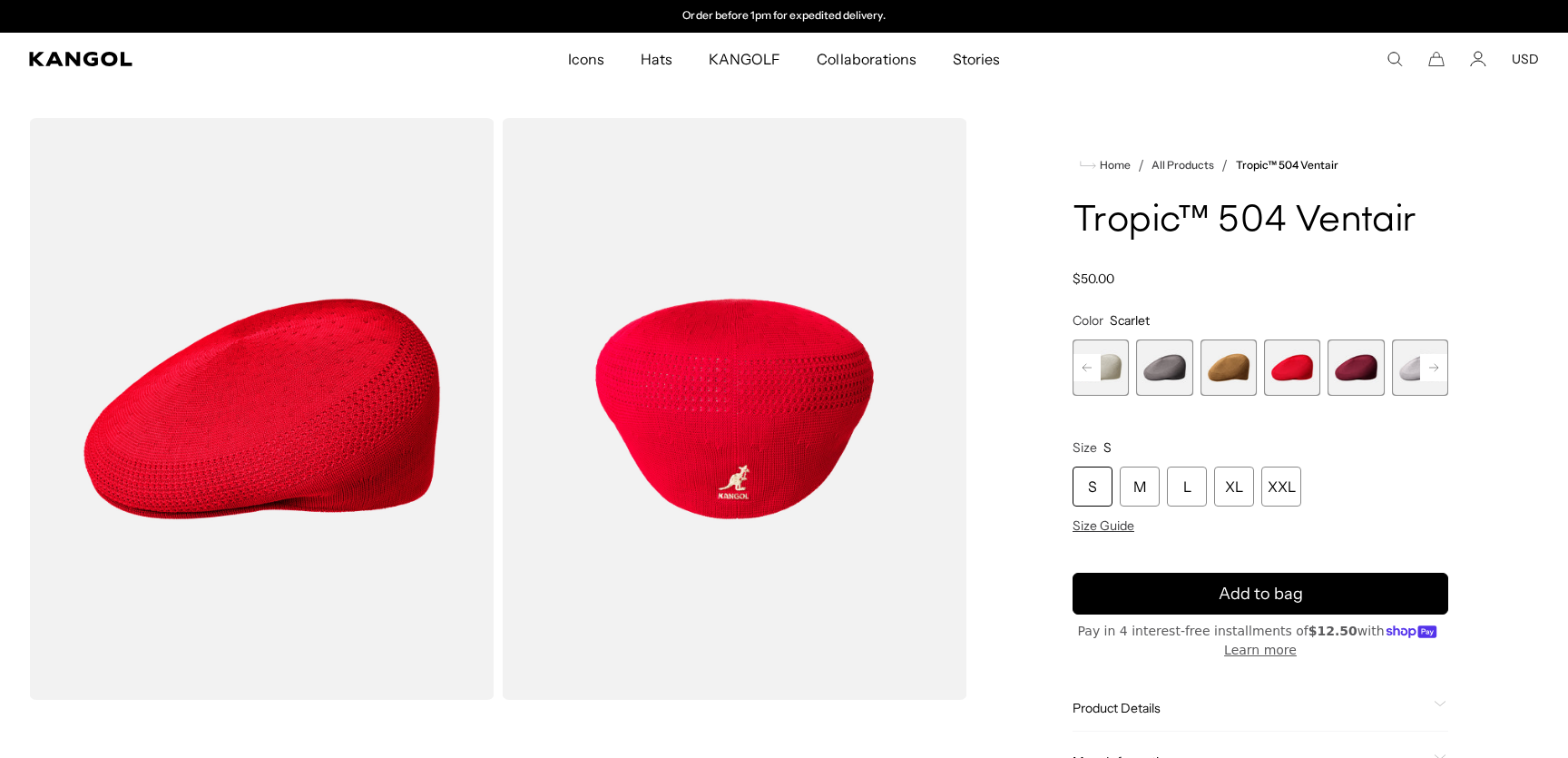
click at [1424, 363] on rect at bounding box center [1434, 367] width 27 height 27
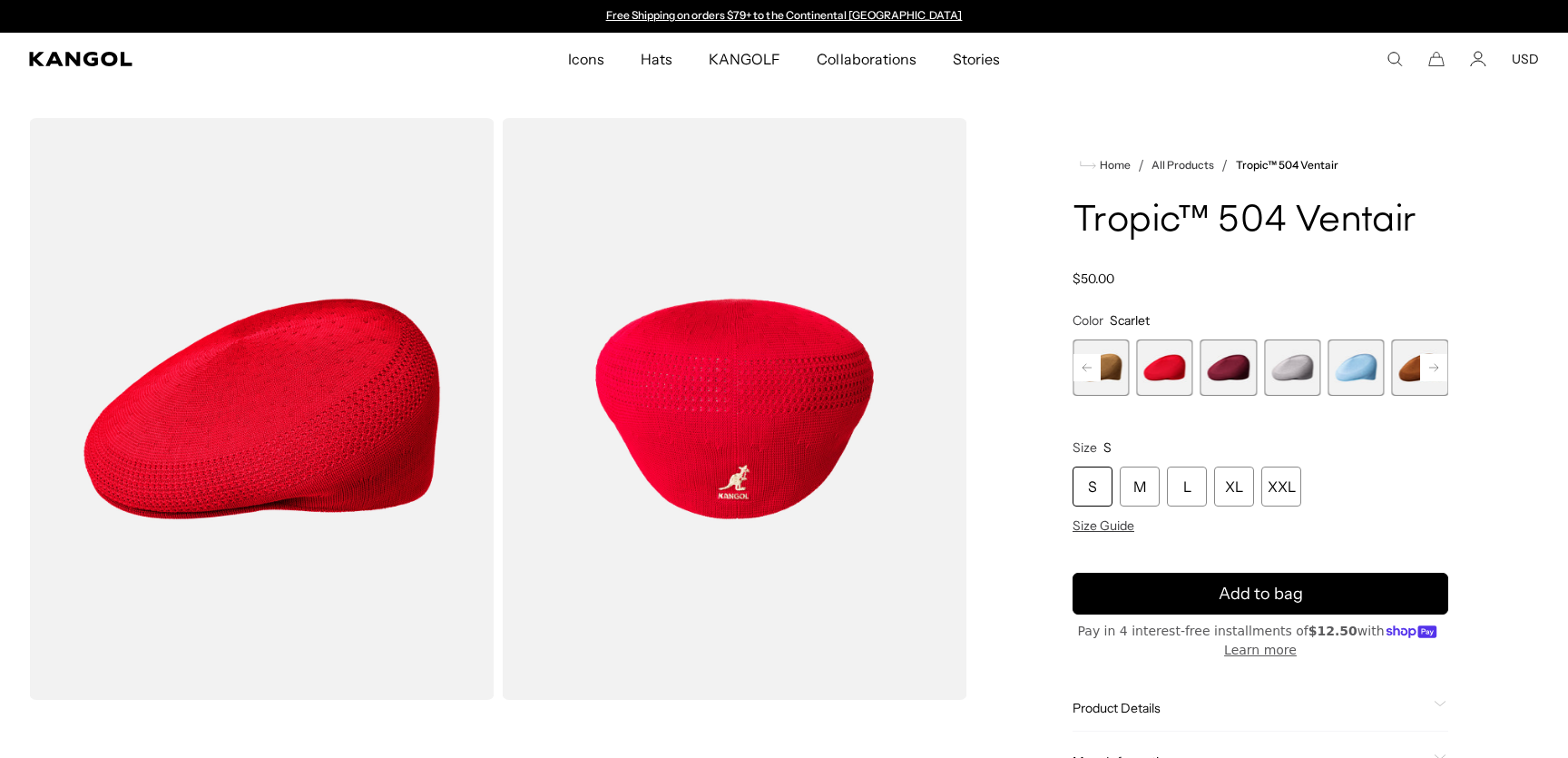
click at [1354, 371] on span "16 of 22" at bounding box center [1355, 367] width 56 height 56
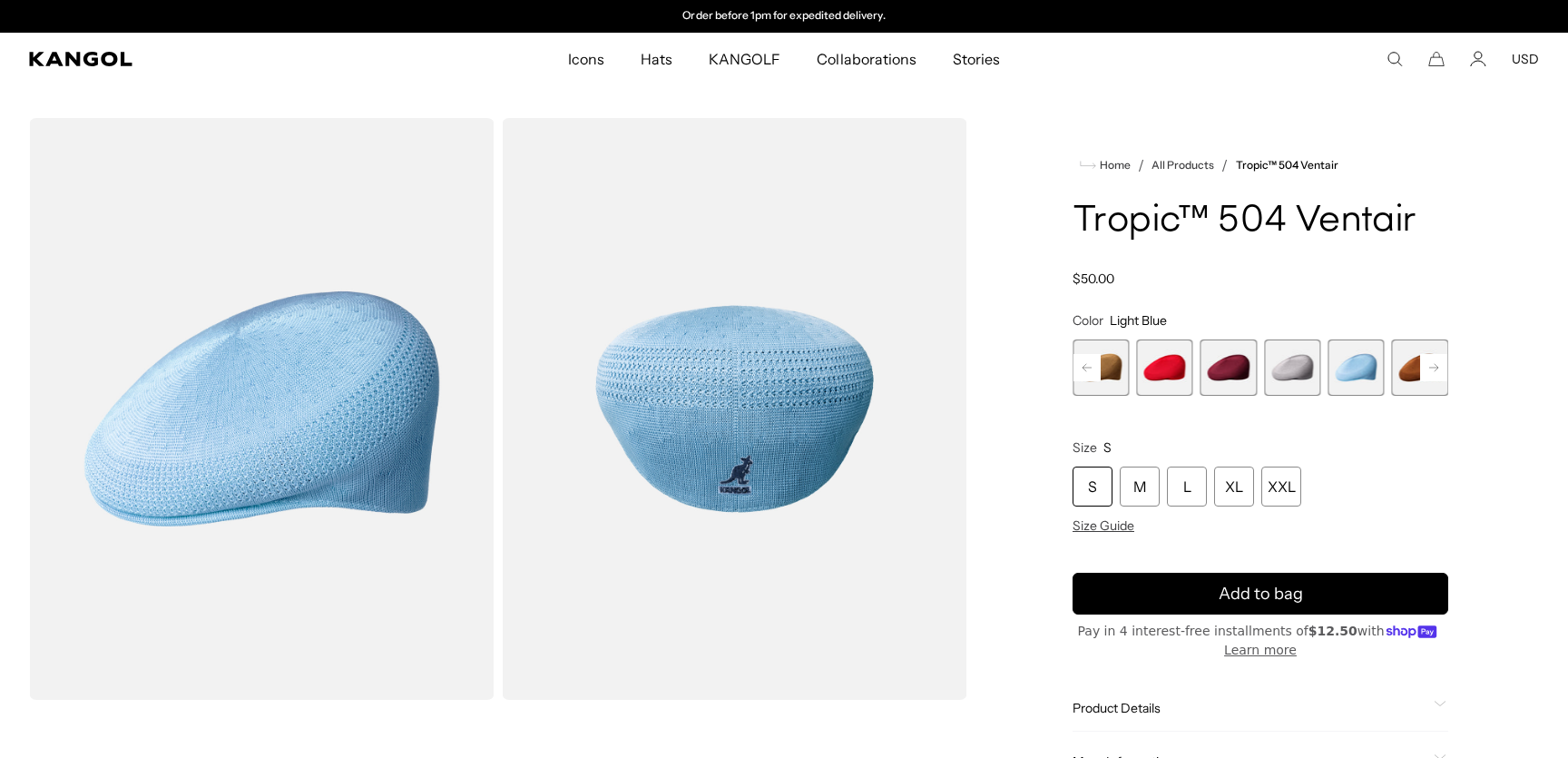
click at [1421, 368] on rect at bounding box center [1434, 367] width 27 height 27
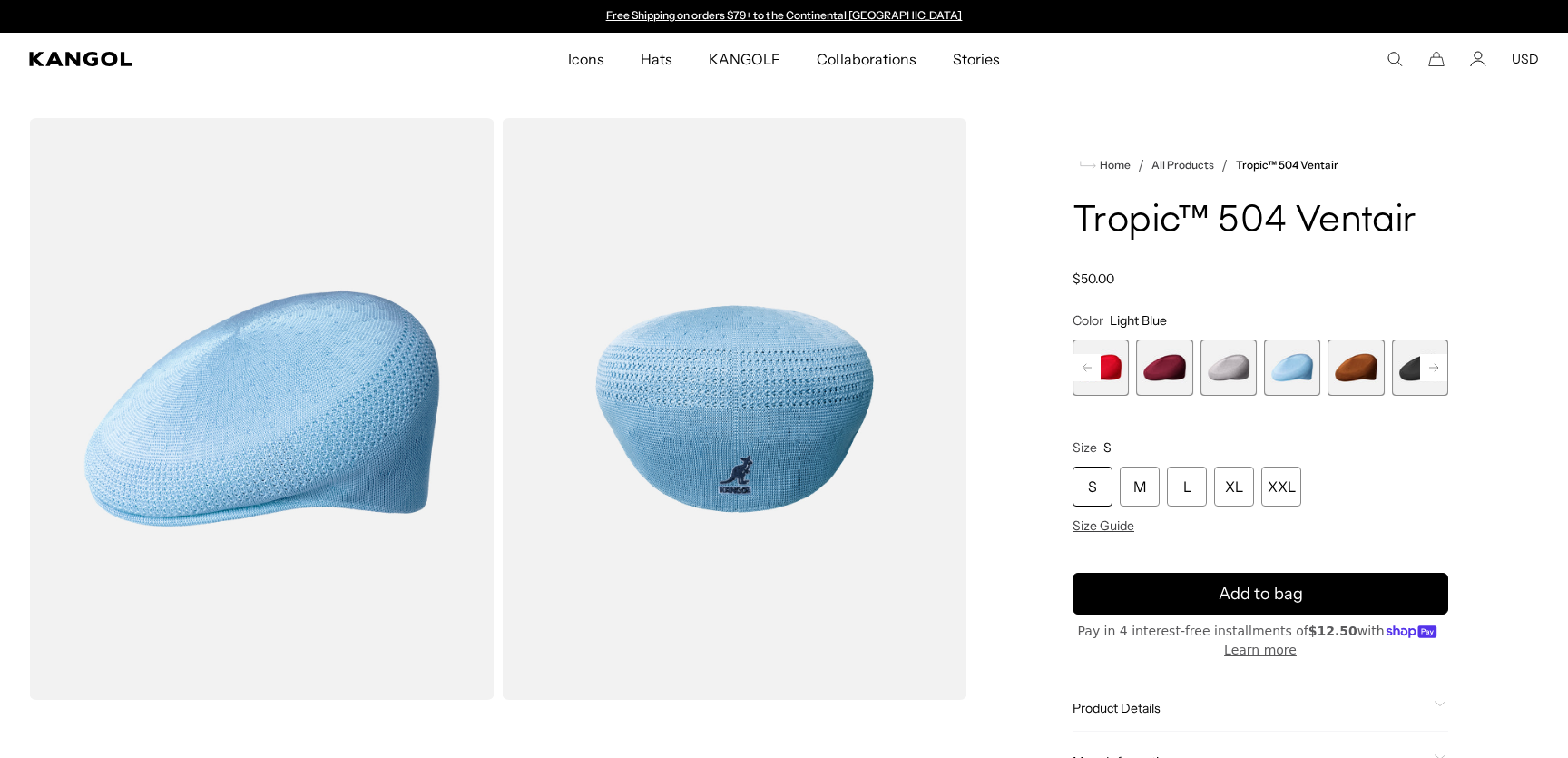
click at [1360, 375] on span "17 of 22" at bounding box center [1355, 367] width 56 height 56
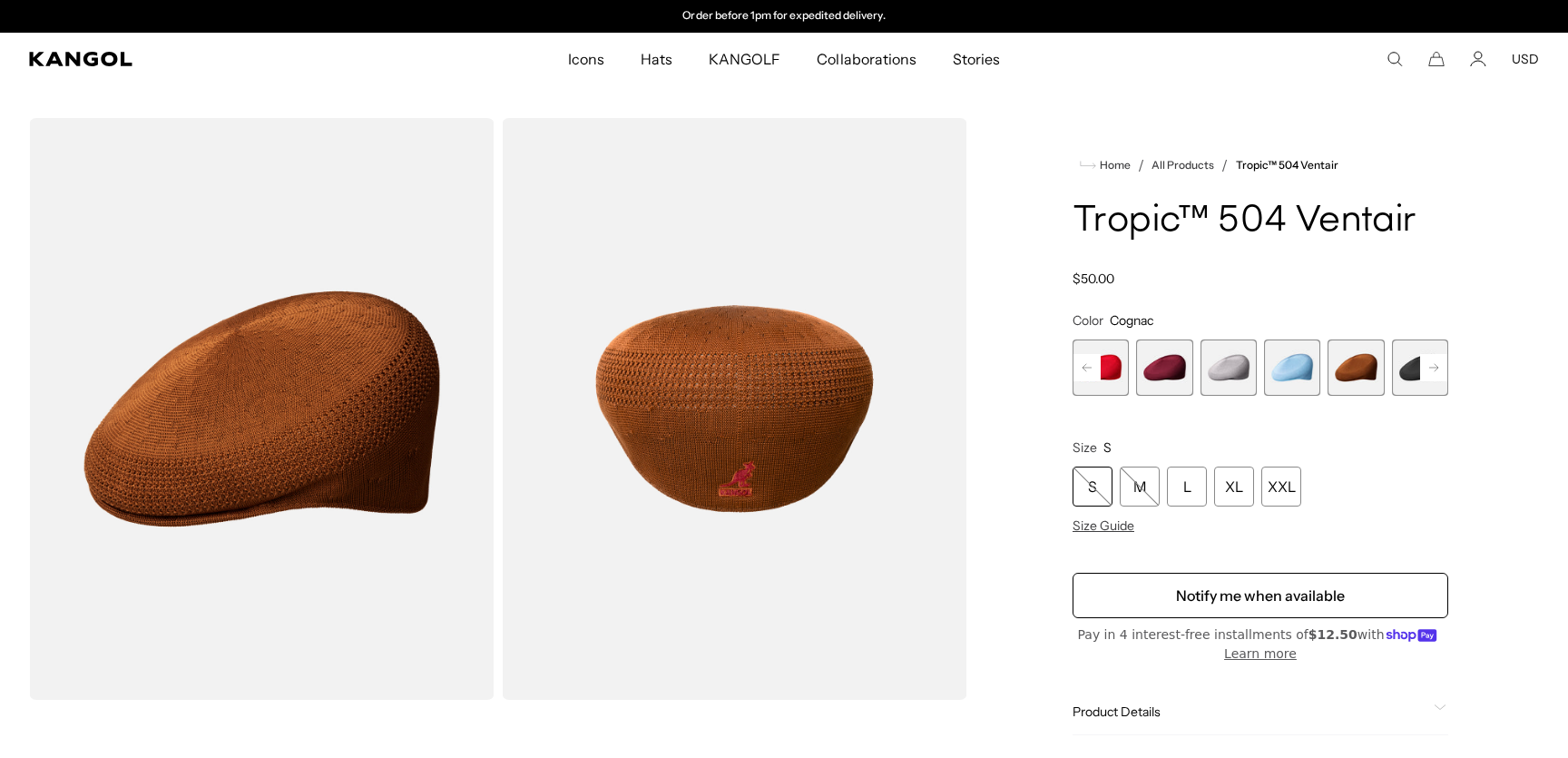
click at [1424, 367] on rect at bounding box center [1434, 367] width 27 height 27
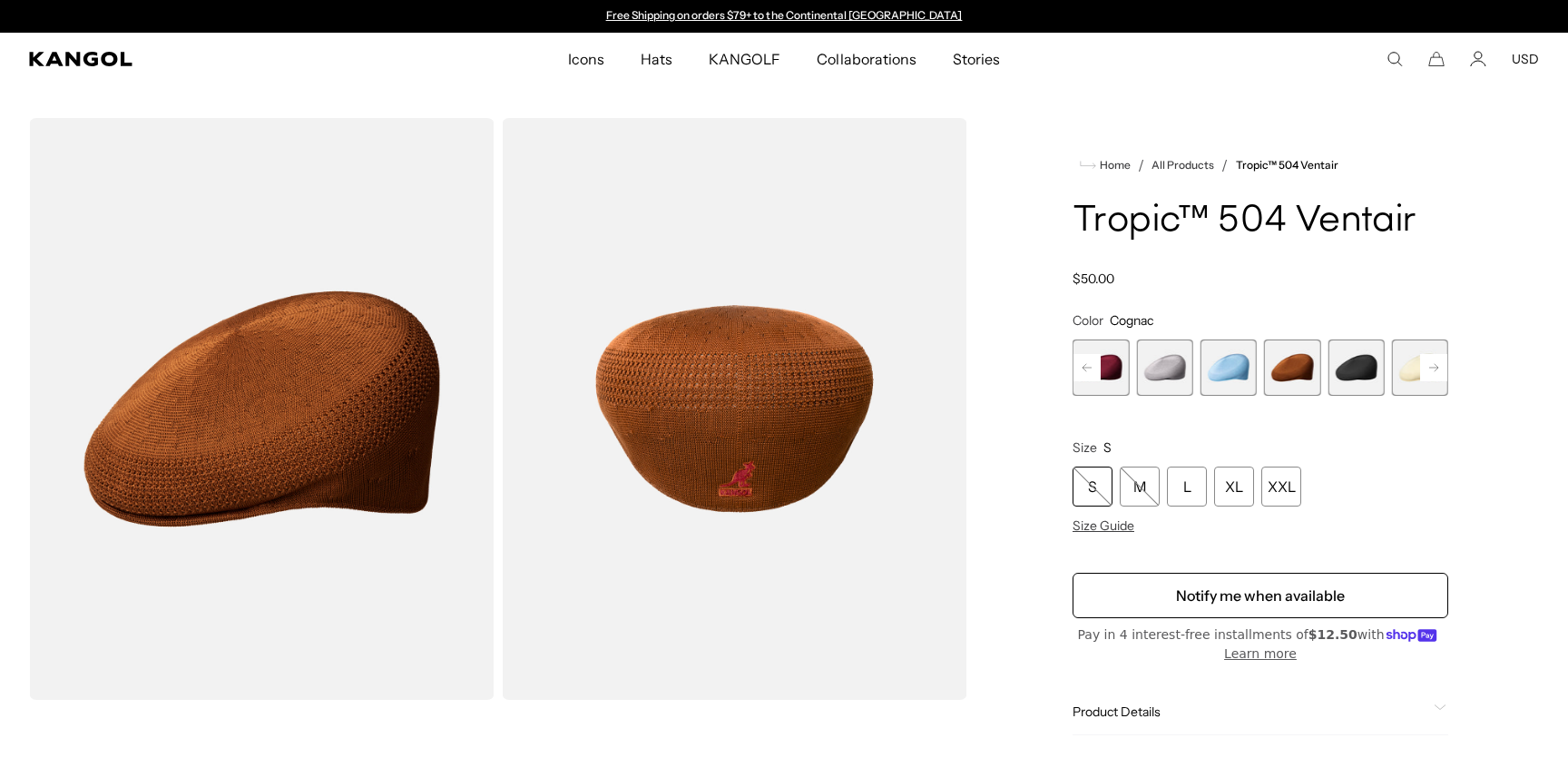
click at [1424, 367] on rect at bounding box center [1434, 367] width 27 height 27
click at [1365, 376] on span "19 of 22" at bounding box center [1355, 367] width 56 height 56
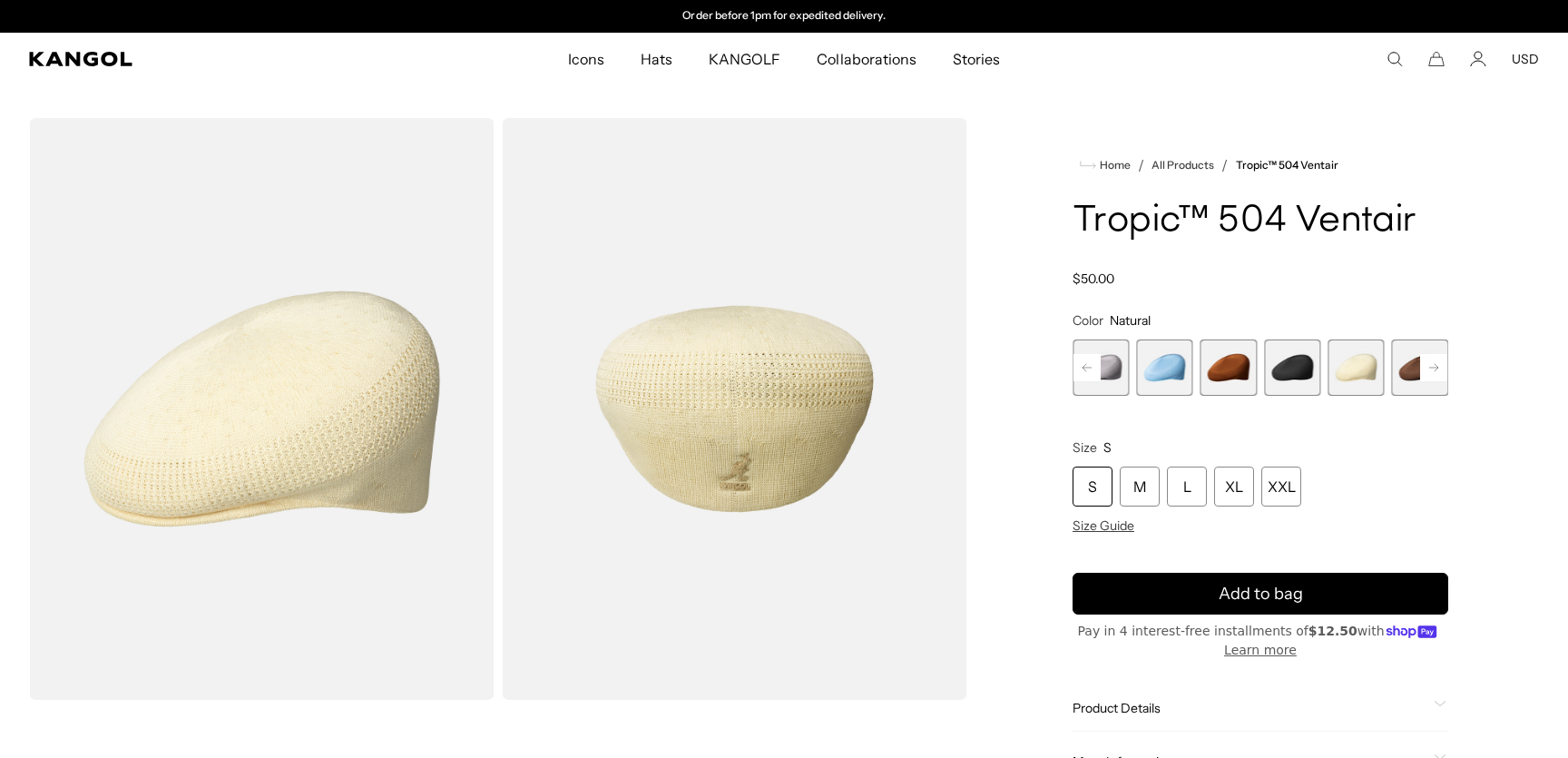
click at [1424, 368] on rect at bounding box center [1434, 367] width 27 height 27
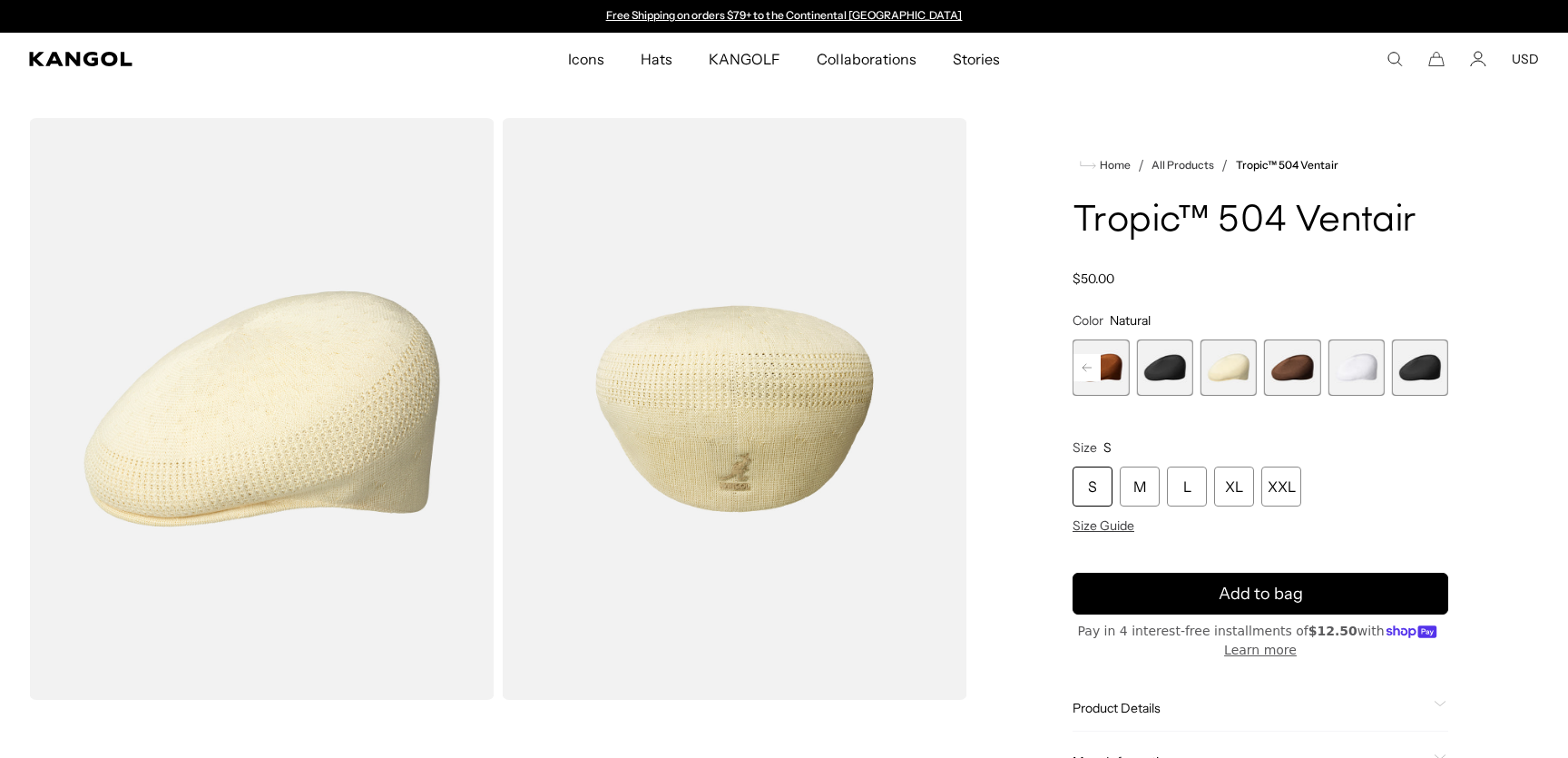
click at [1362, 379] on span "21 of 22" at bounding box center [1355, 367] width 56 height 56
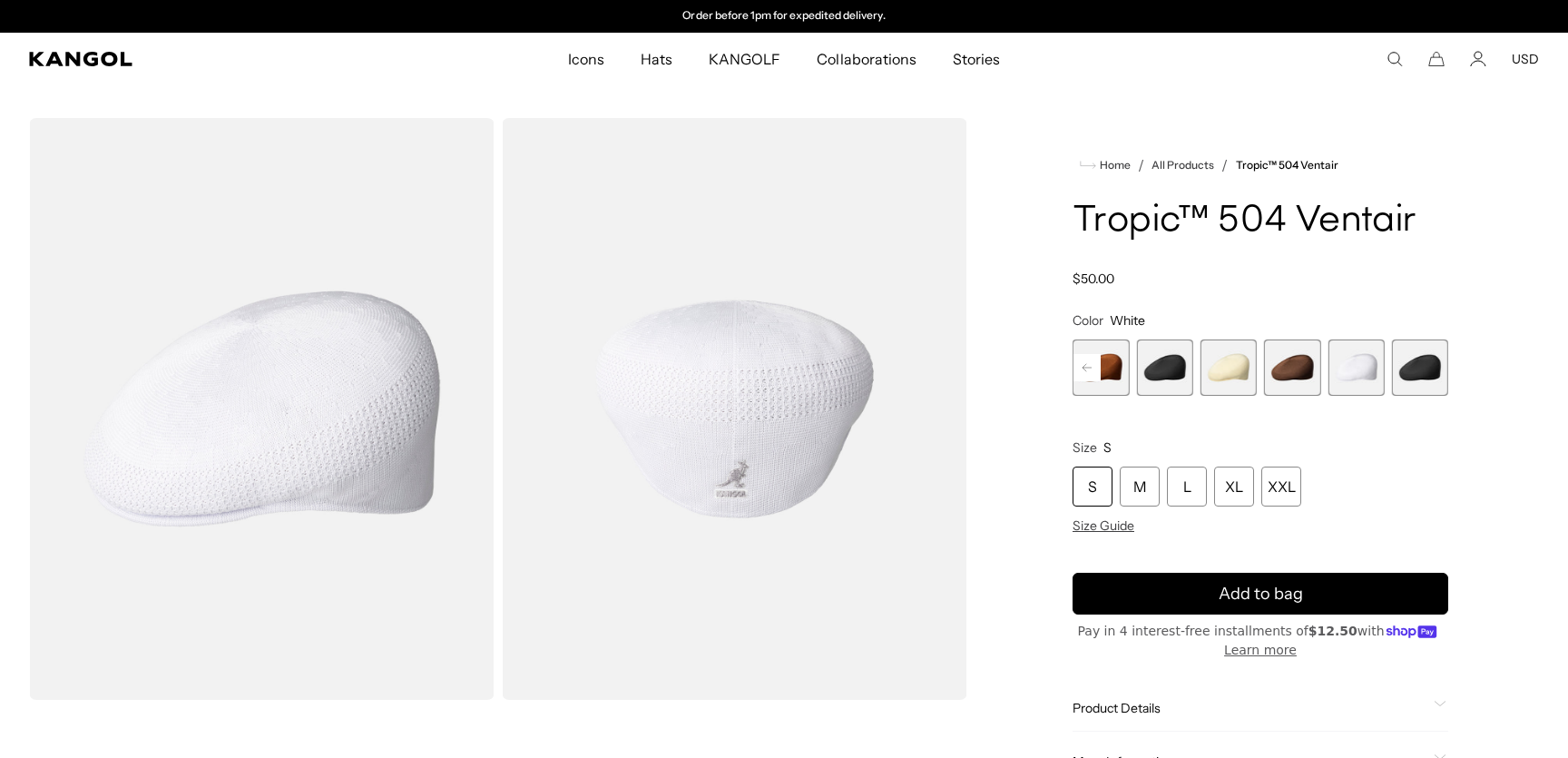
click at [1415, 373] on span "22 of 22" at bounding box center [1420, 367] width 56 height 56
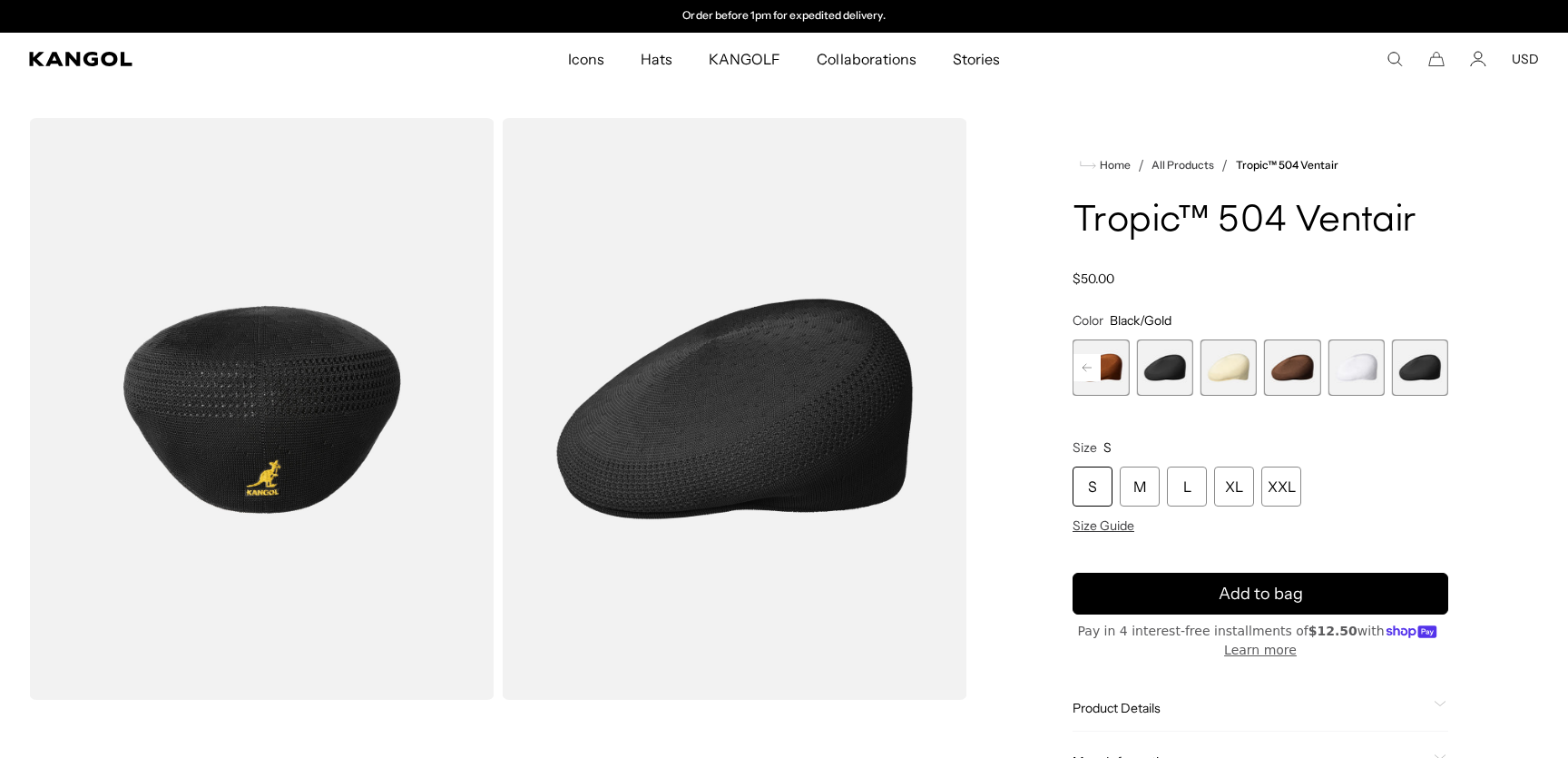
click at [1093, 373] on rect at bounding box center [1087, 367] width 27 height 27
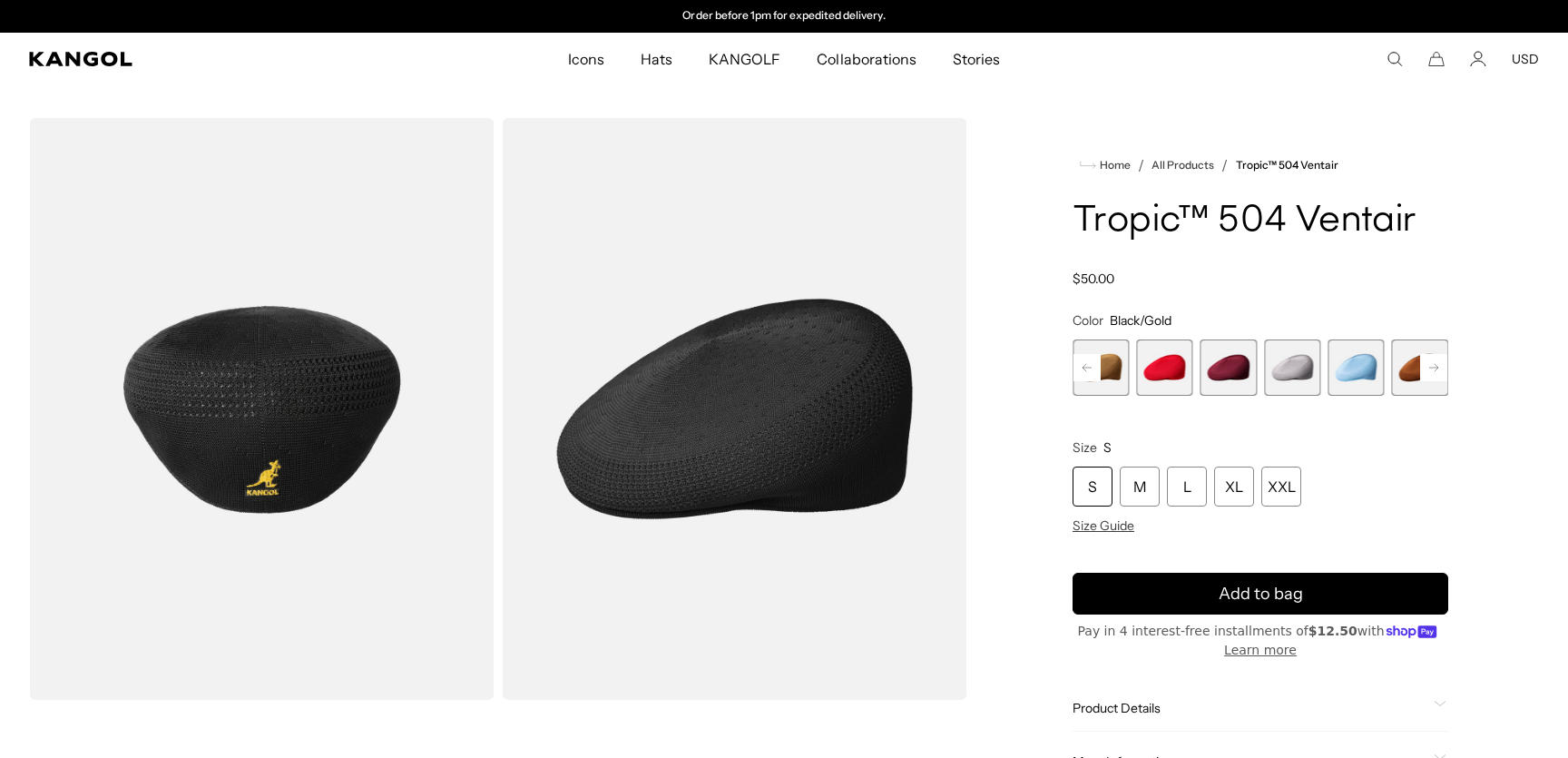
click at [1093, 373] on rect at bounding box center [1087, 367] width 27 height 27
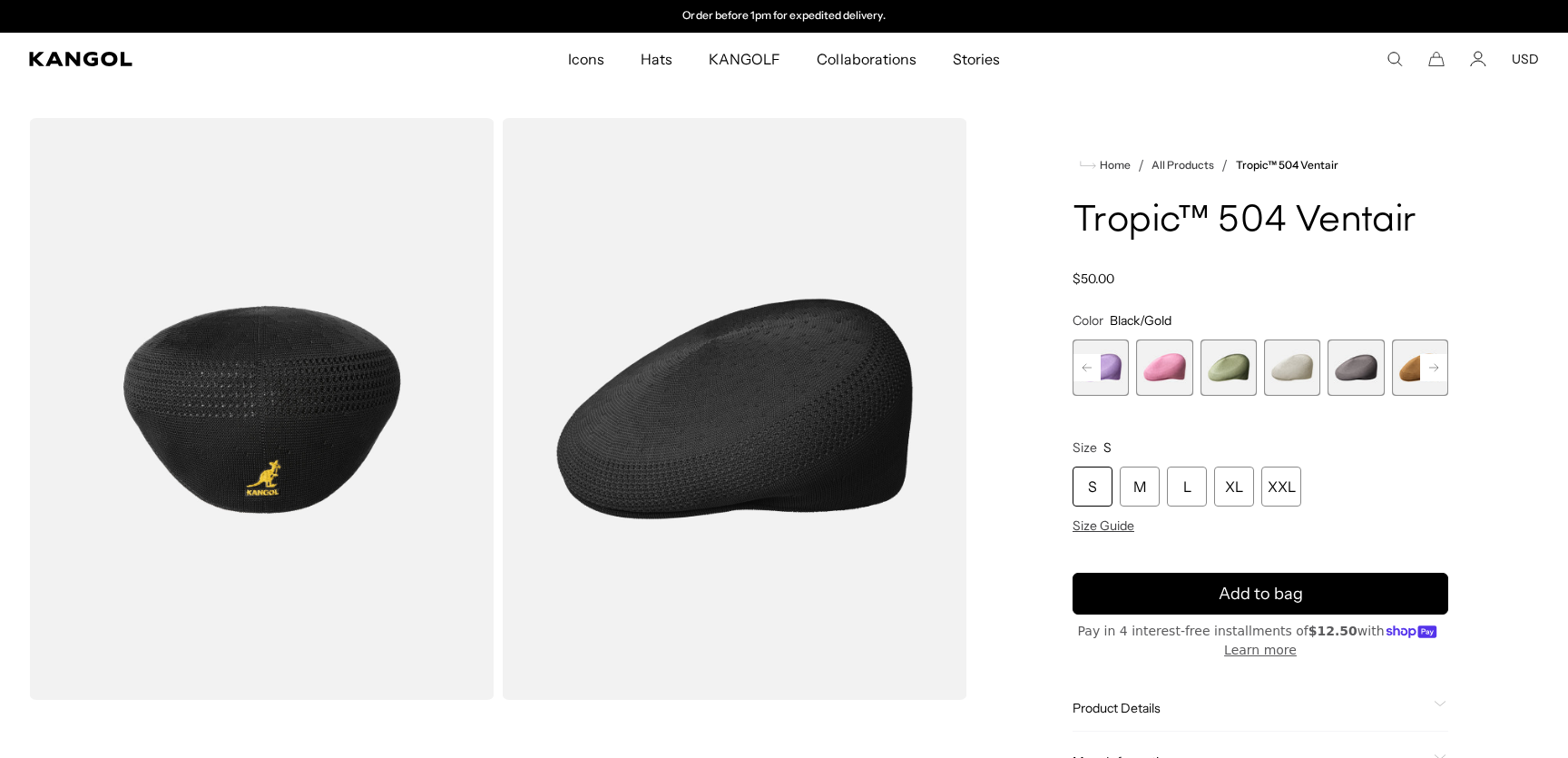
click at [1093, 373] on rect at bounding box center [1087, 367] width 27 height 27
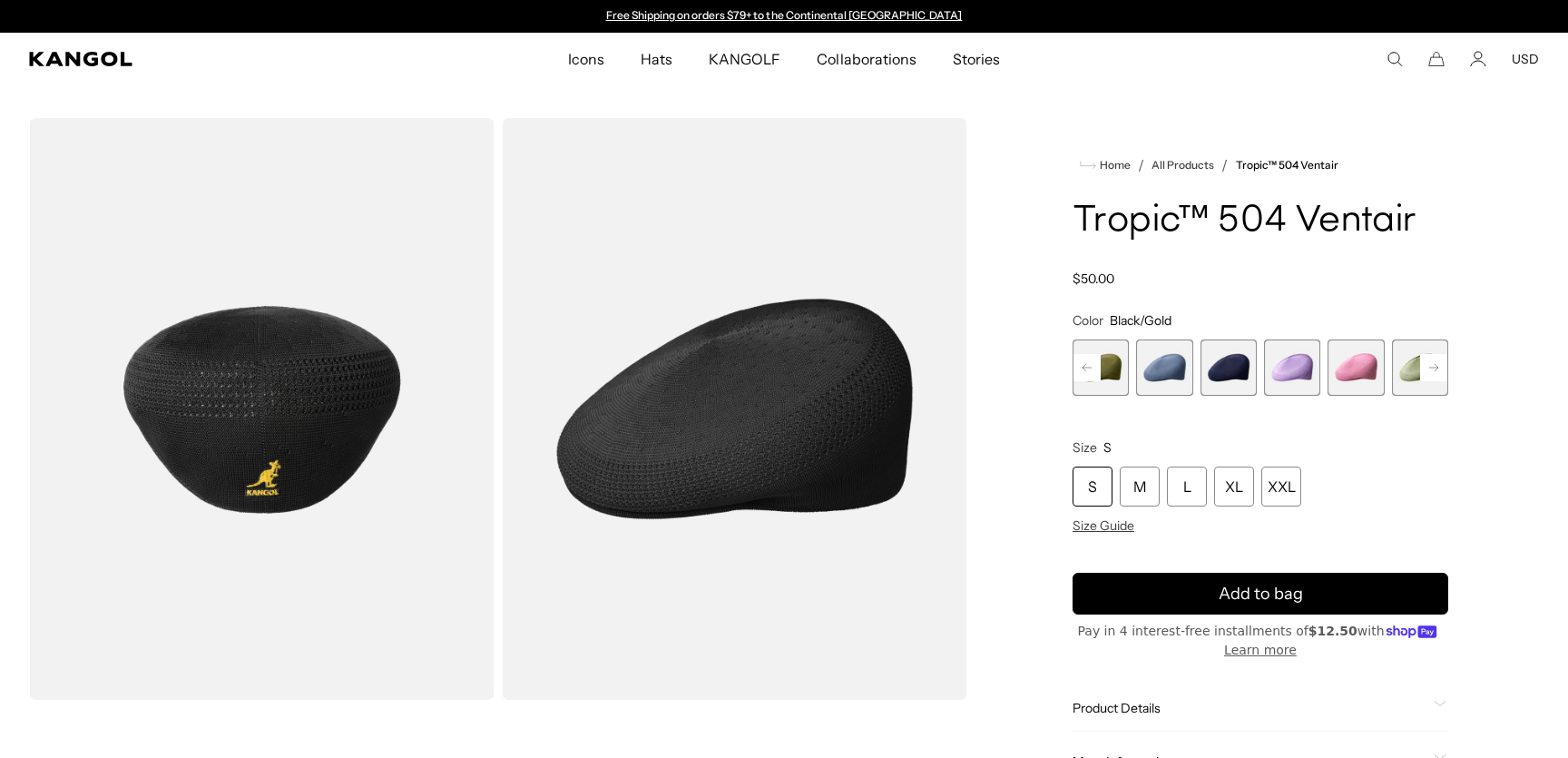
click at [1093, 373] on rect at bounding box center [1087, 367] width 27 height 27
click at [1355, 370] on span "7 of 22" at bounding box center [1355, 367] width 56 height 56
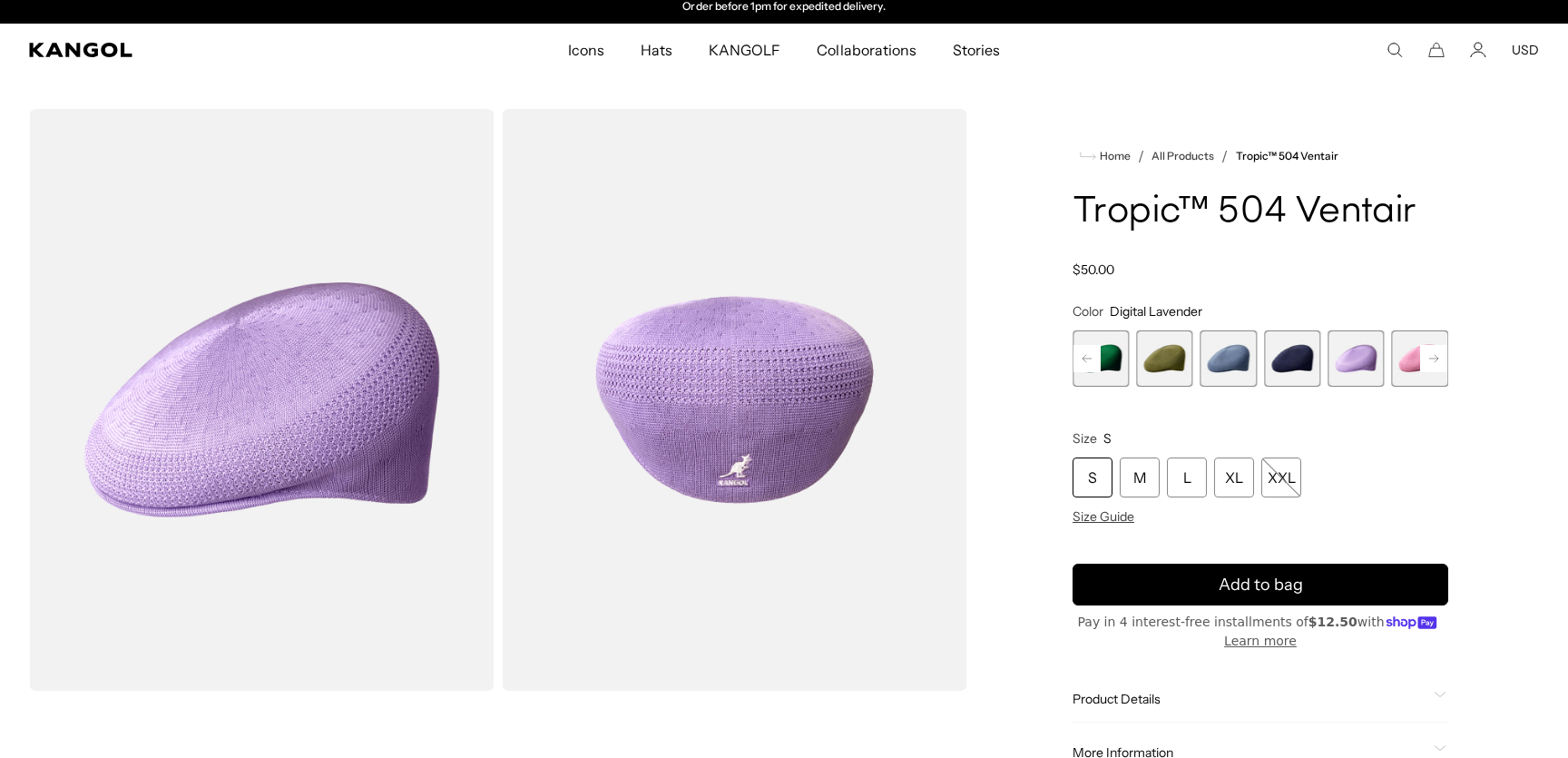
click at [1084, 355] on rect at bounding box center [1087, 358] width 27 height 27
click at [1156, 355] on span "2 of 22" at bounding box center [1164, 358] width 56 height 56
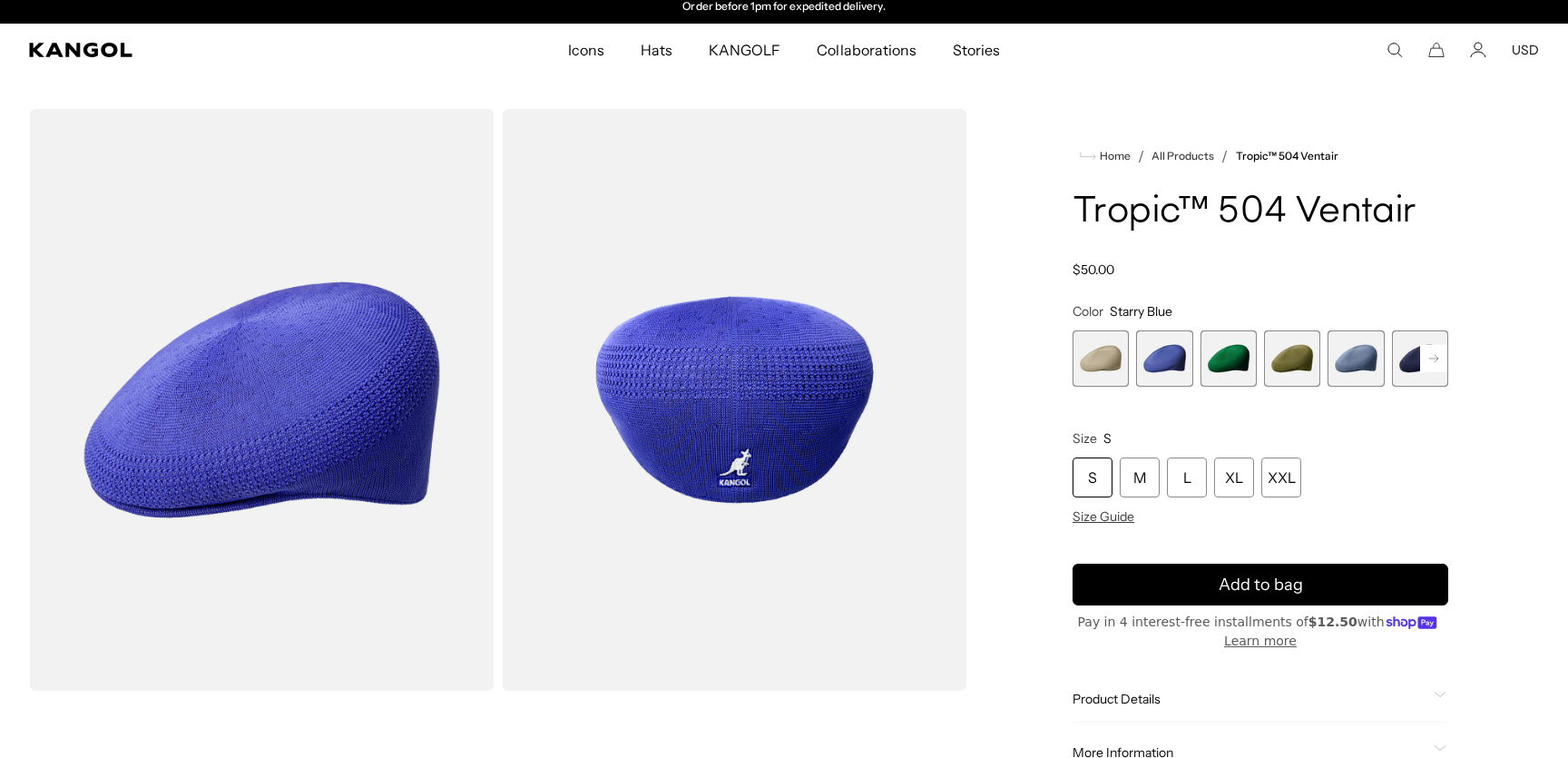
click at [1090, 362] on span "1 of 22" at bounding box center [1101, 358] width 56 height 56
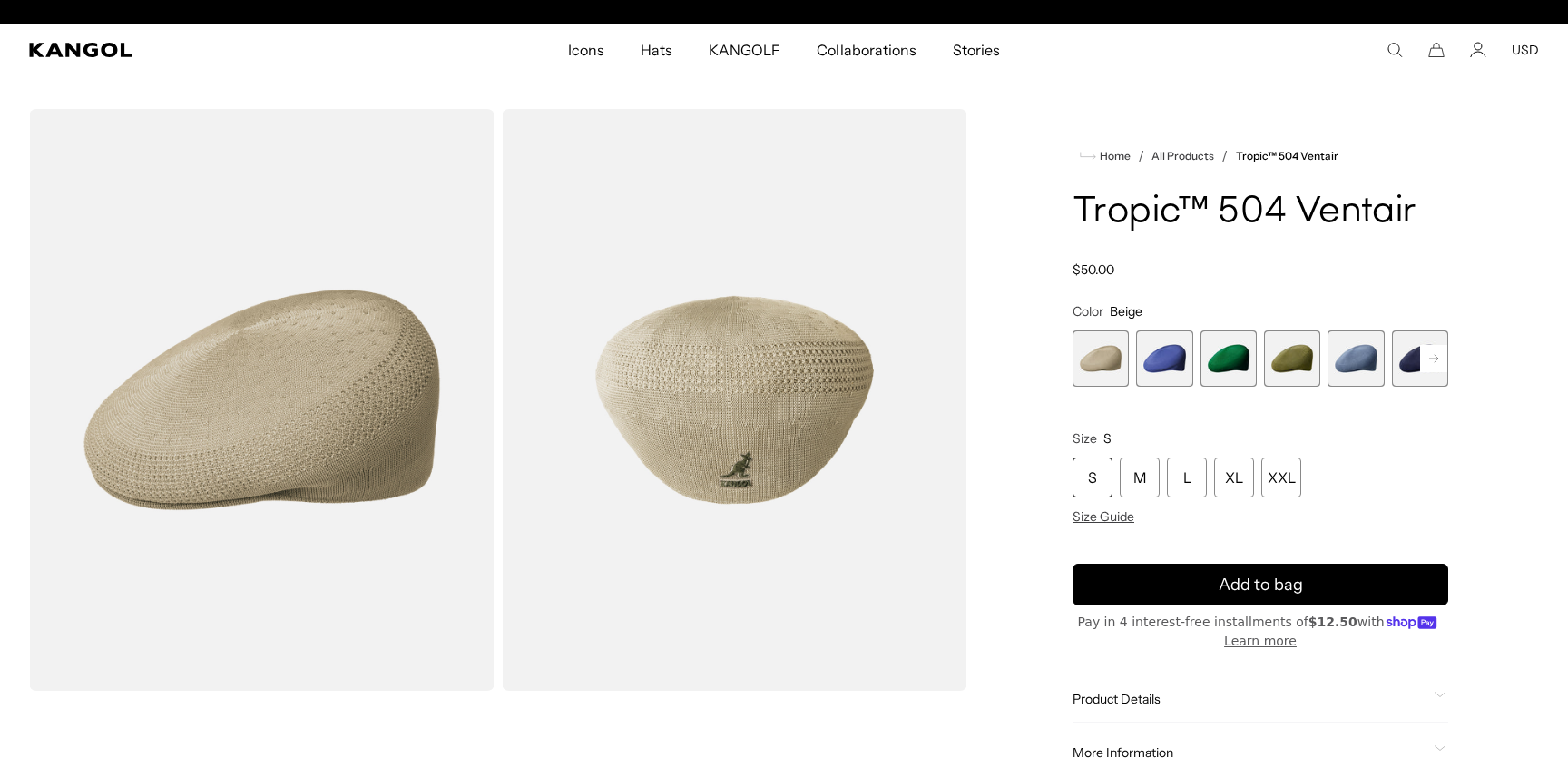
scroll to position [0, 374]
click at [1348, 361] on span "5 of 22" at bounding box center [1355, 358] width 56 height 56
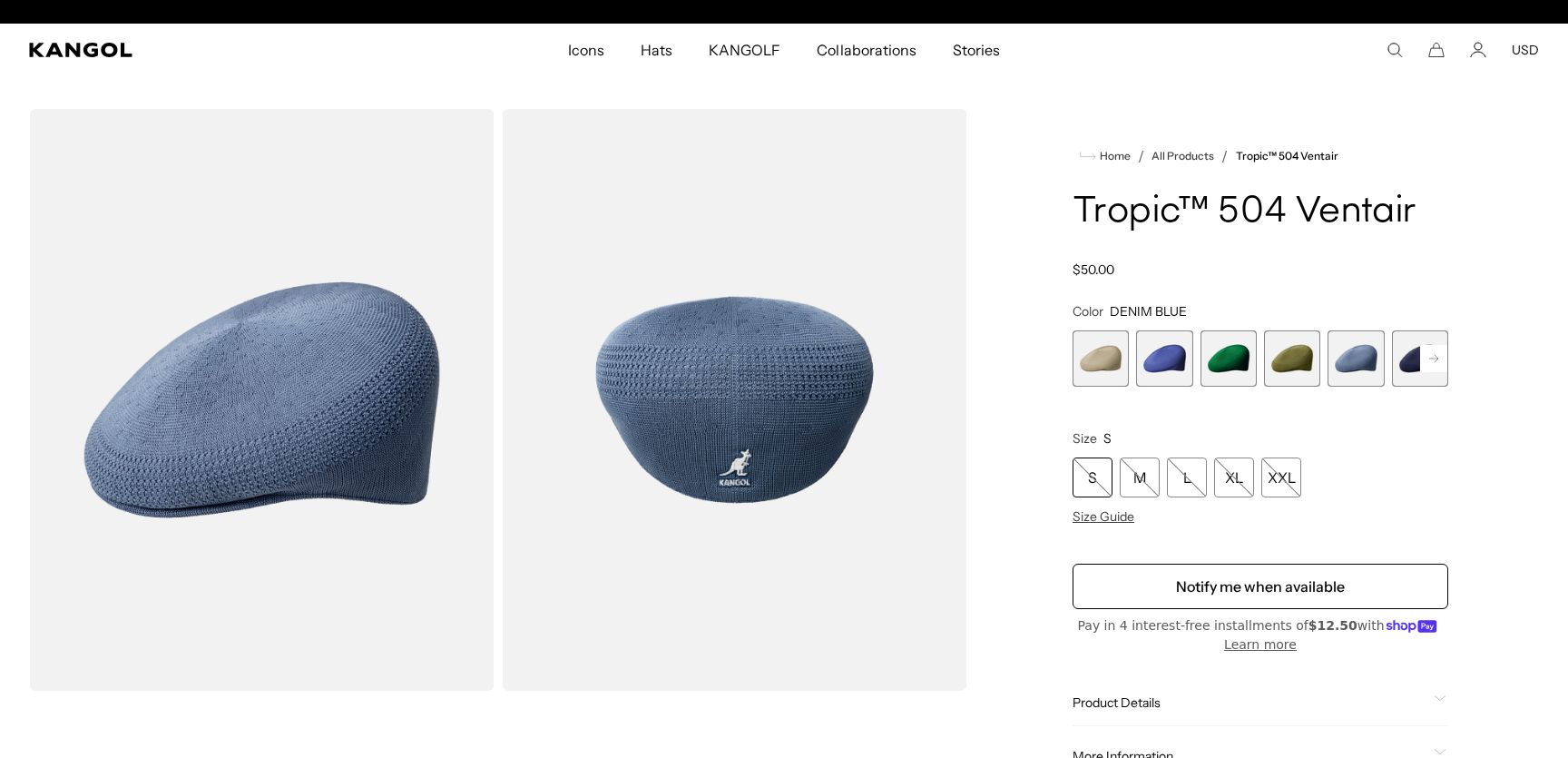
scroll to position [0, 374]
click at [1426, 358] on rect at bounding box center [1434, 358] width 27 height 27
click at [1354, 365] on span "7 of 22" at bounding box center [1355, 358] width 56 height 56
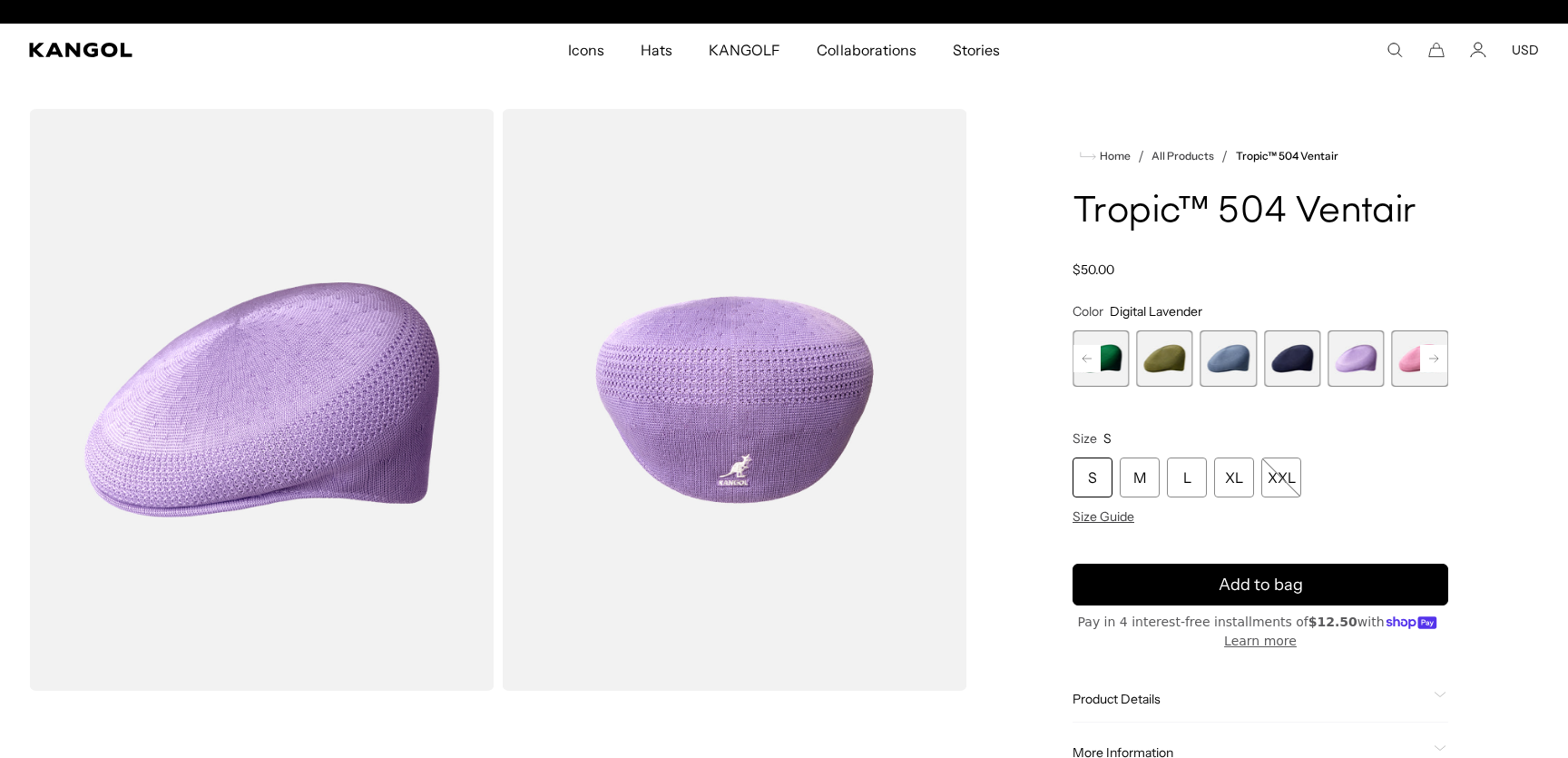
scroll to position [0, 374]
click at [1413, 361] on span "8 of 22" at bounding box center [1420, 358] width 56 height 56
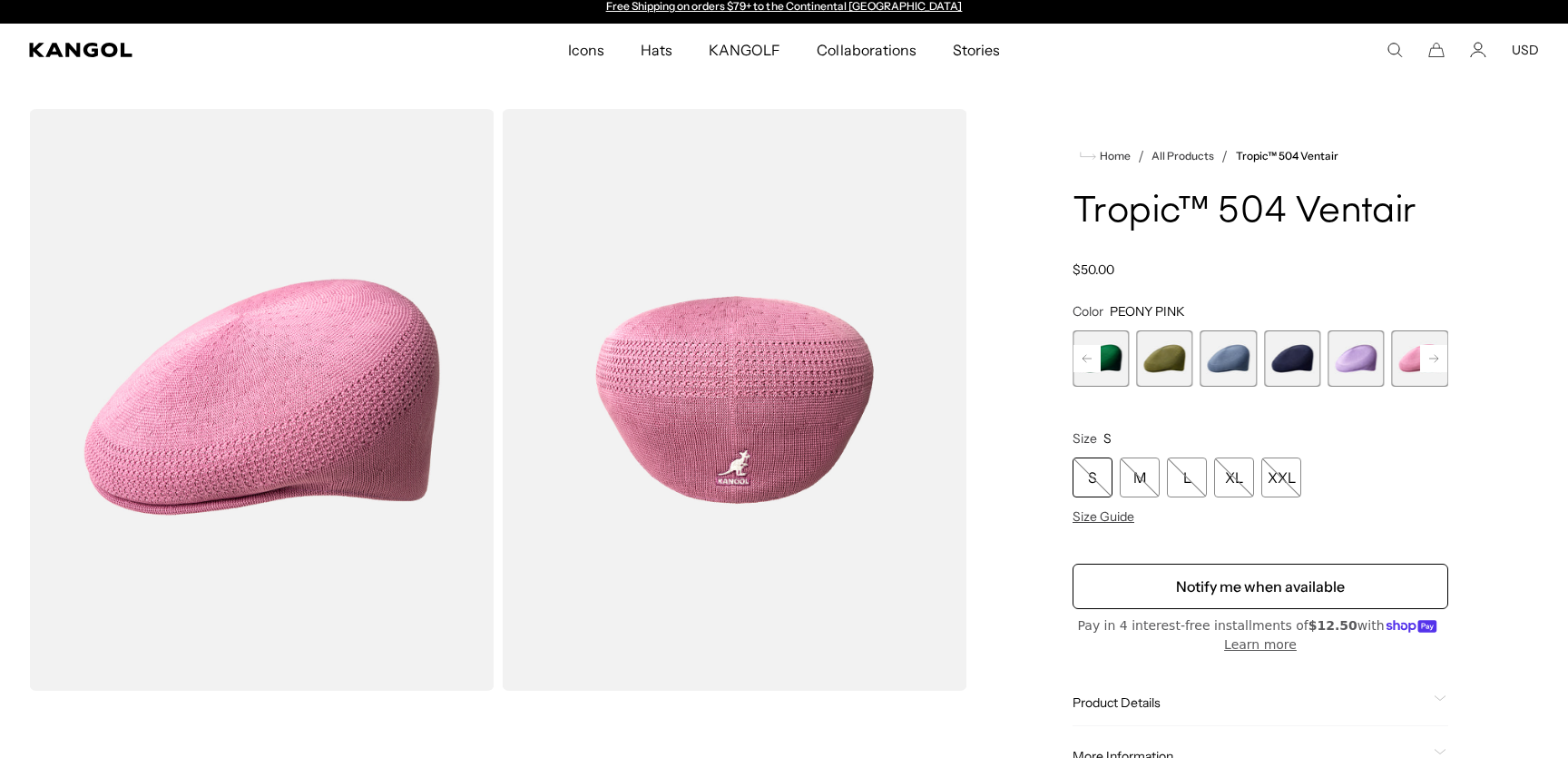
click at [1430, 359] on icon at bounding box center [1434, 359] width 9 height 7
click at [1365, 365] on span "8 of 22" at bounding box center [1355, 358] width 56 height 56
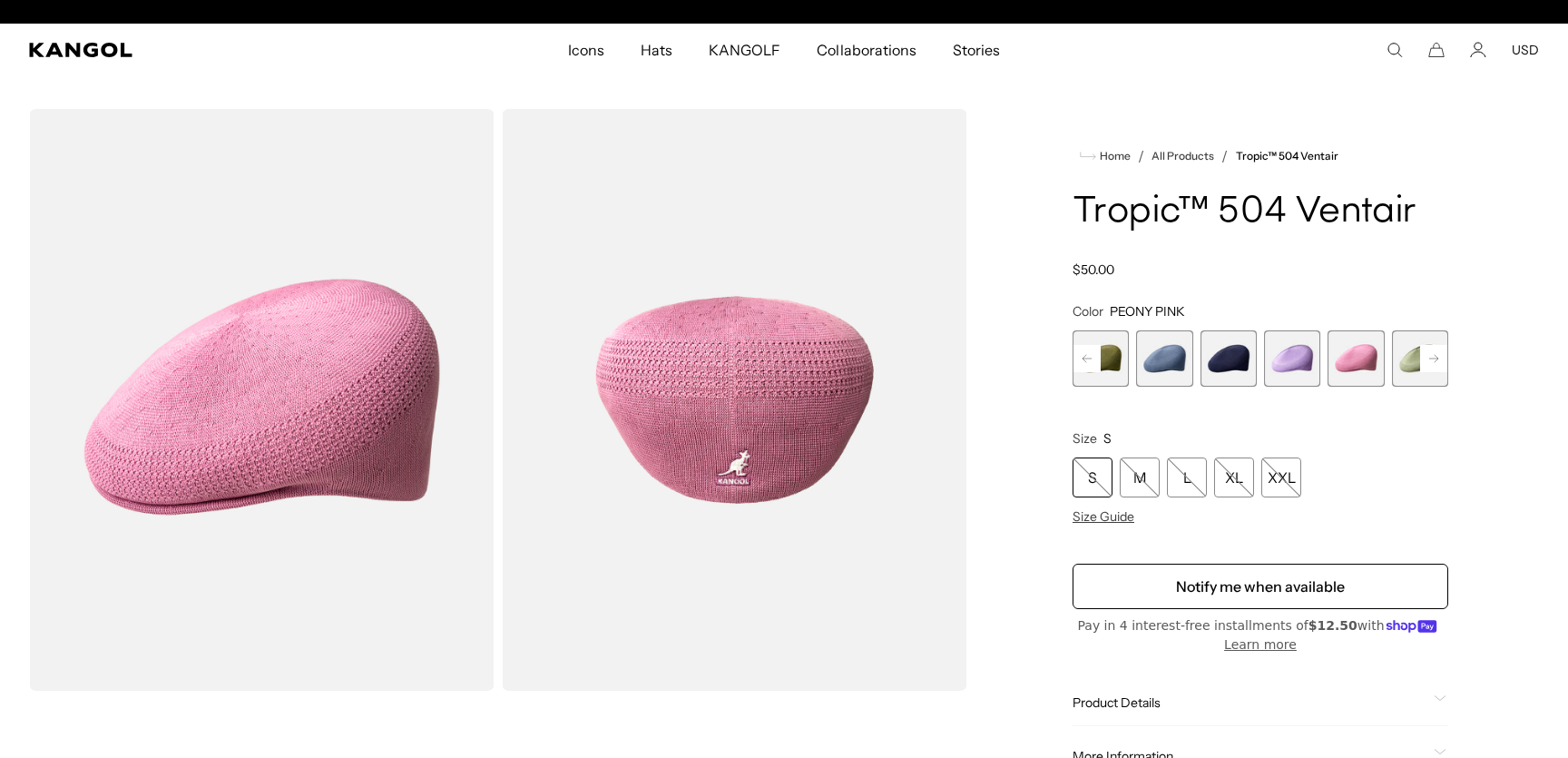
scroll to position [0, 374]
